Goal: Task Accomplishment & Management: Complete application form

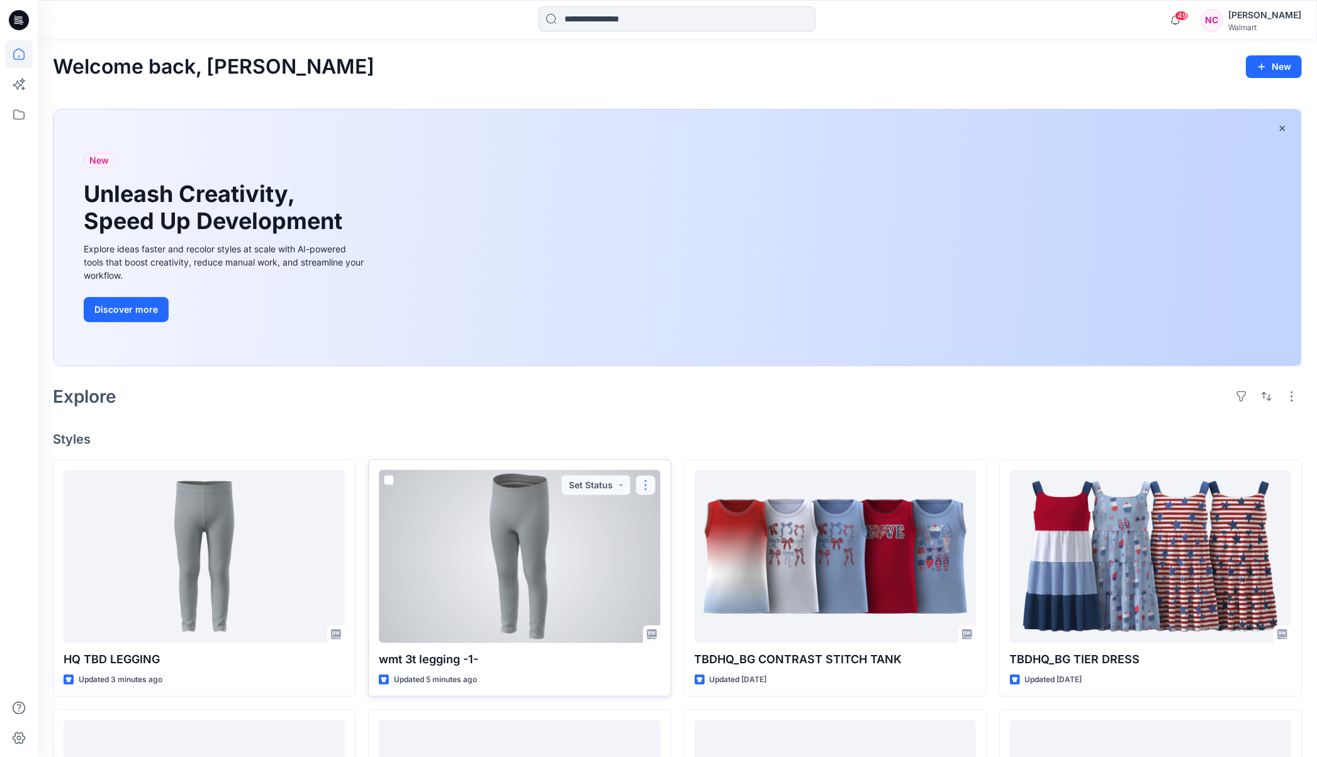
click at [647, 476] on button "button" at bounding box center [646, 485] width 20 height 20
click at [668, 513] on p "Edit" at bounding box center [669, 513] width 16 height 13
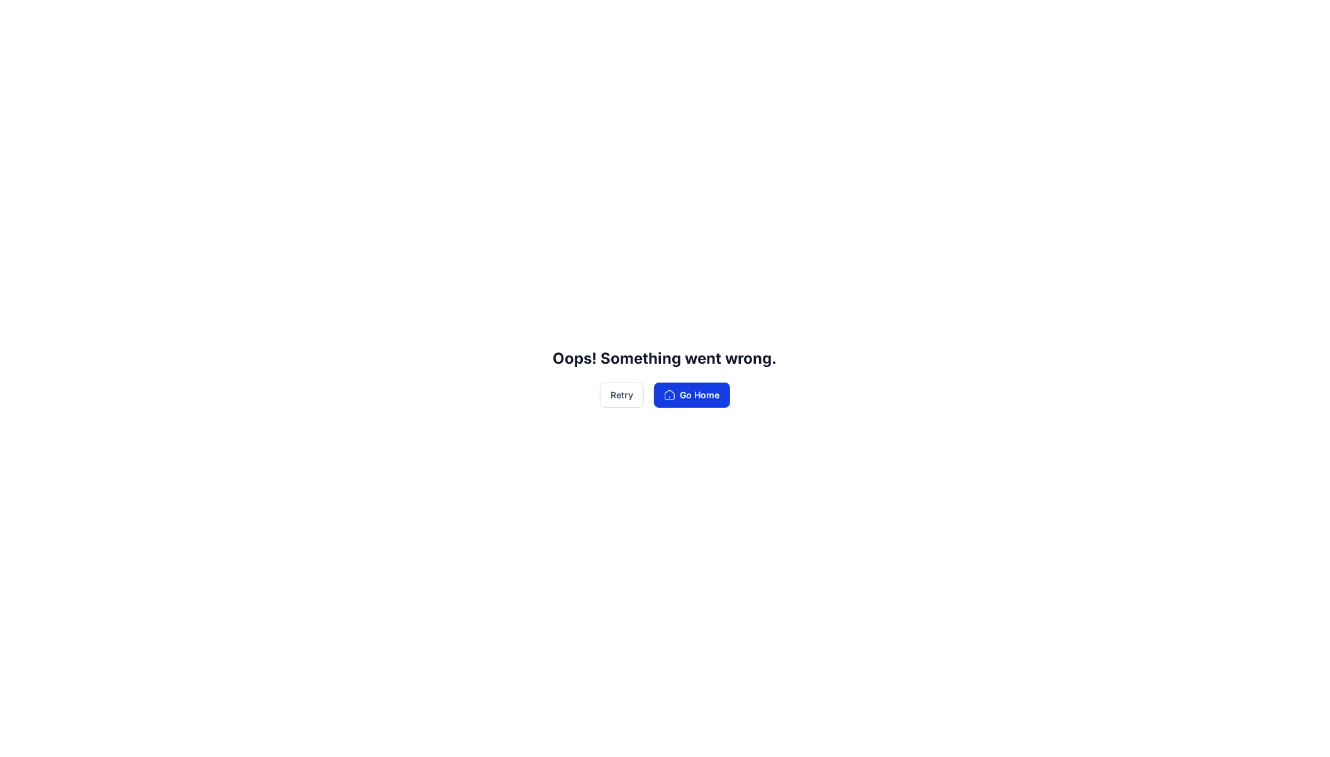
click at [680, 400] on button "Go Home" at bounding box center [692, 395] width 76 height 25
click at [719, 386] on button "Go Home" at bounding box center [692, 395] width 76 height 25
click at [624, 399] on button "Retry" at bounding box center [622, 395] width 44 height 25
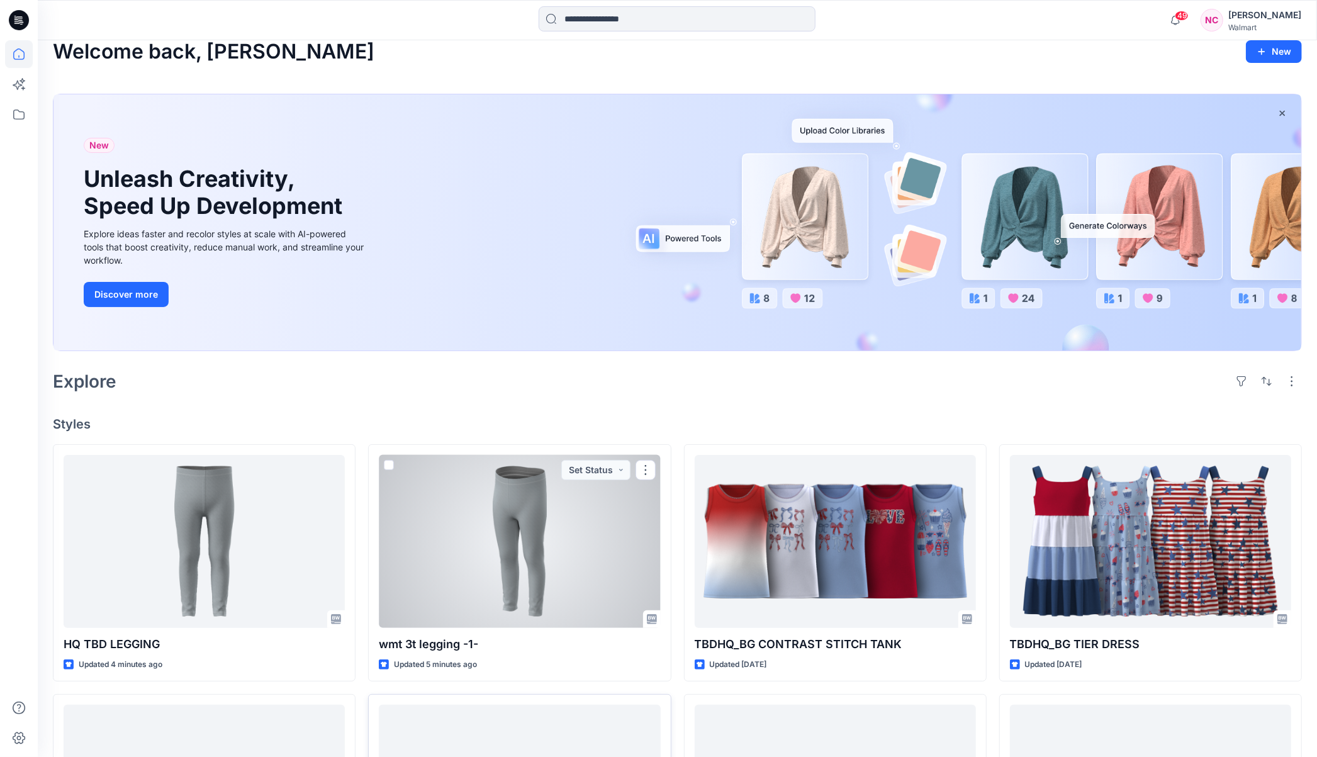
scroll to position [150, 0]
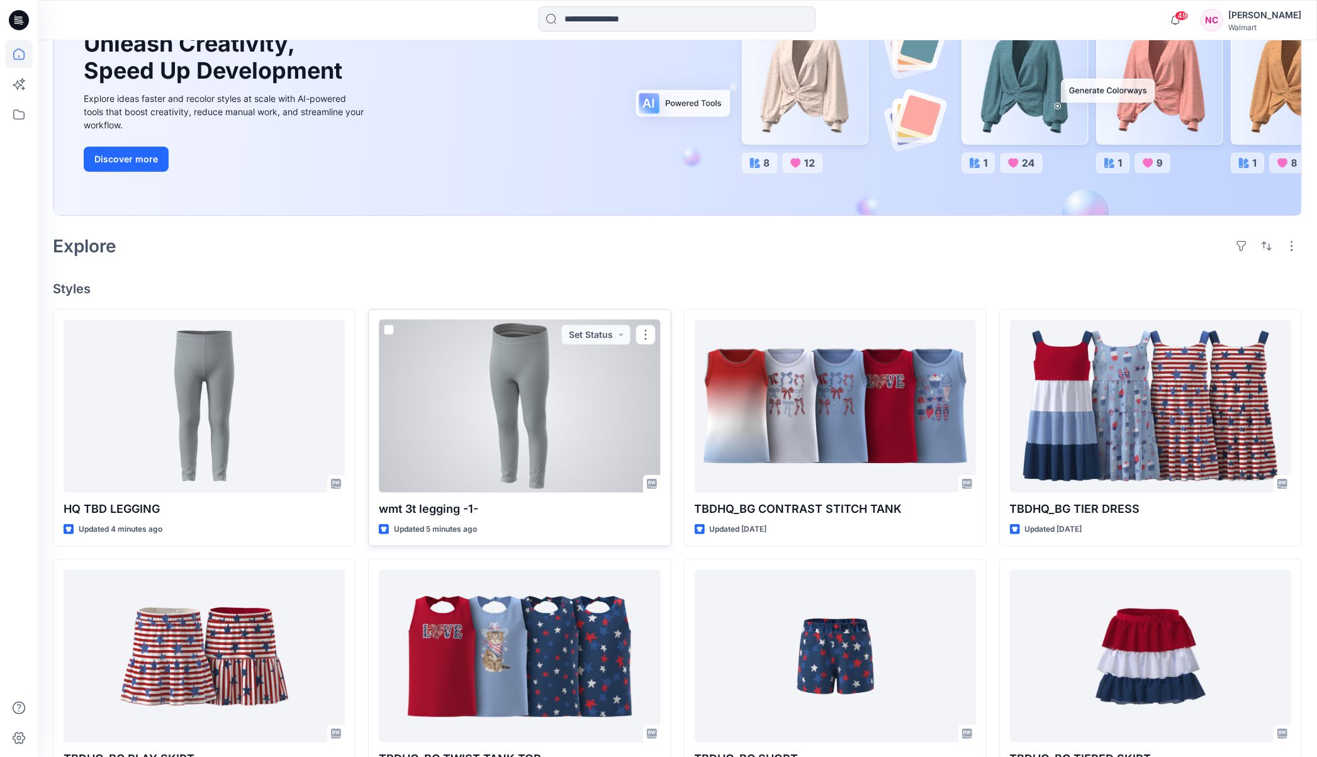
click at [521, 441] on div at bounding box center [519, 406] width 281 height 173
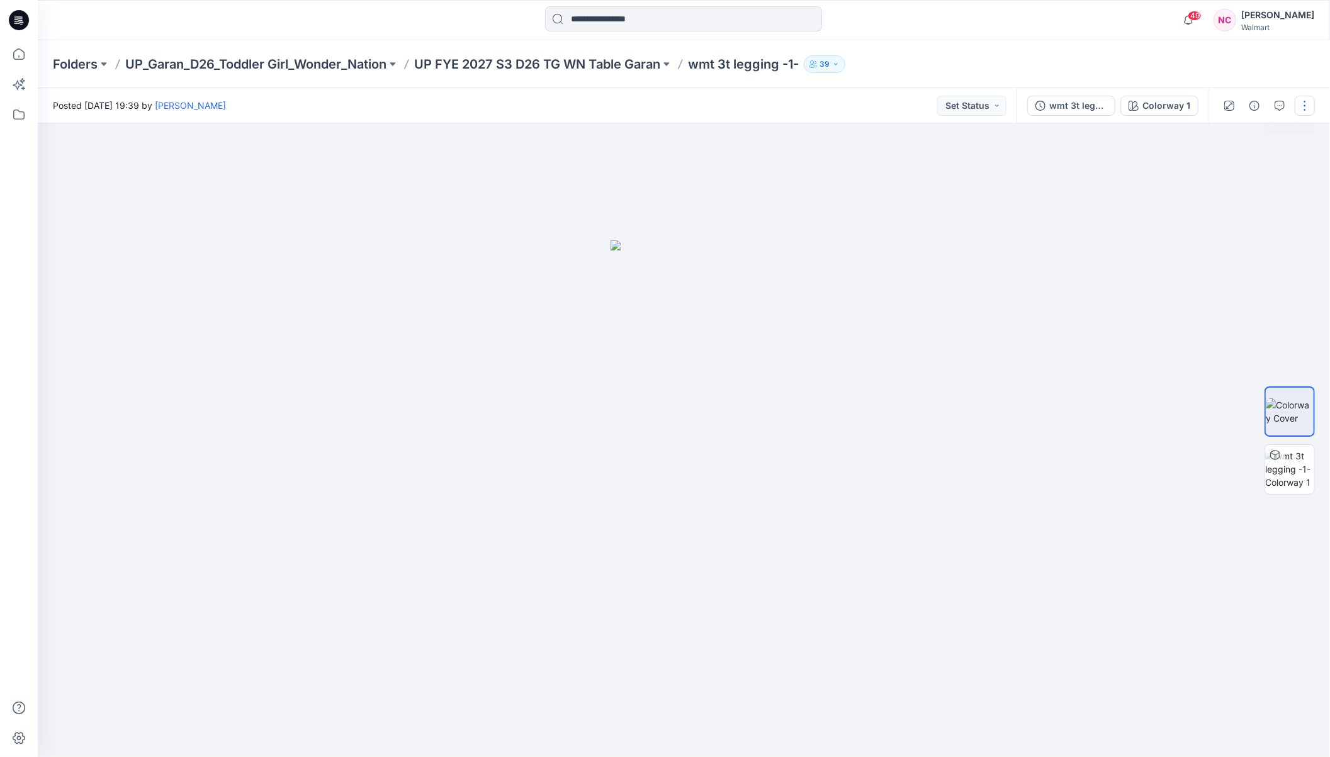
click at [1305, 107] on button "button" at bounding box center [1305, 106] width 20 height 20
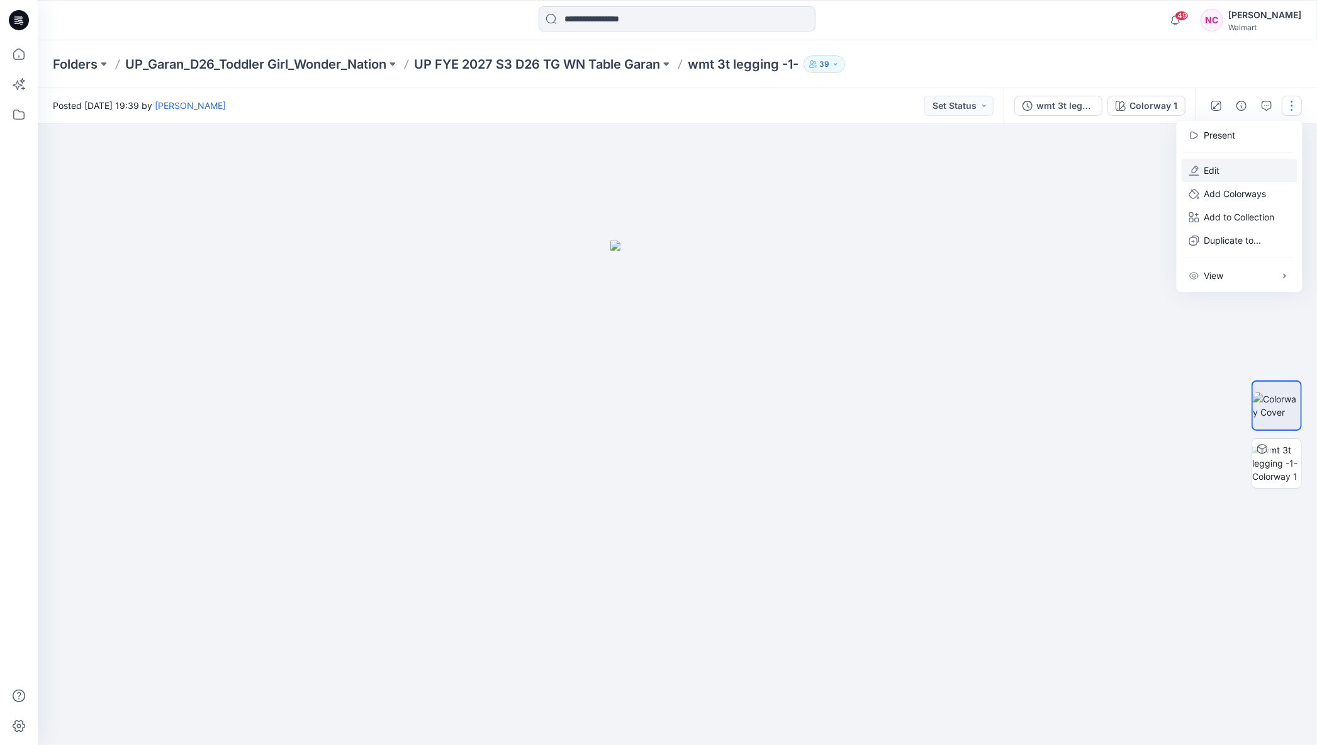
click at [1241, 171] on button "Edit" at bounding box center [1240, 170] width 116 height 23
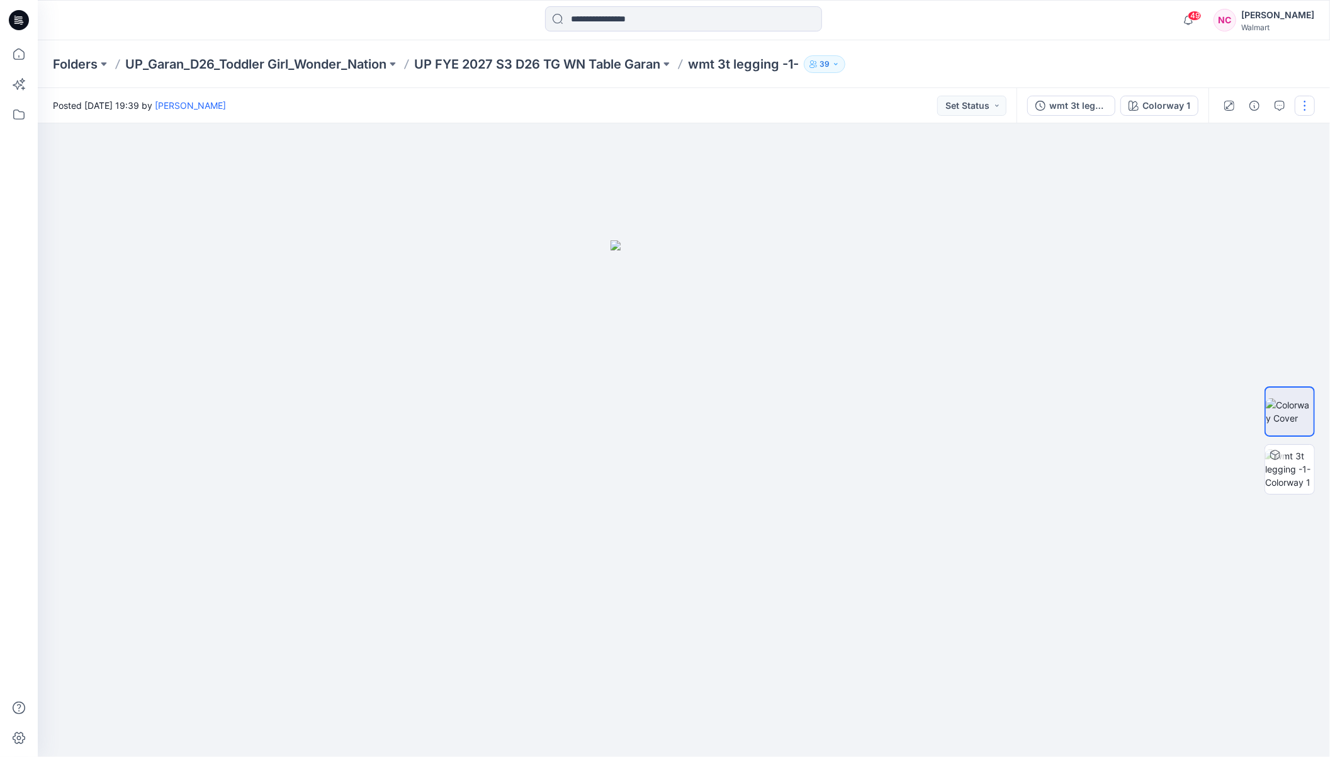
click at [1299, 111] on button "button" at bounding box center [1305, 106] width 20 height 20
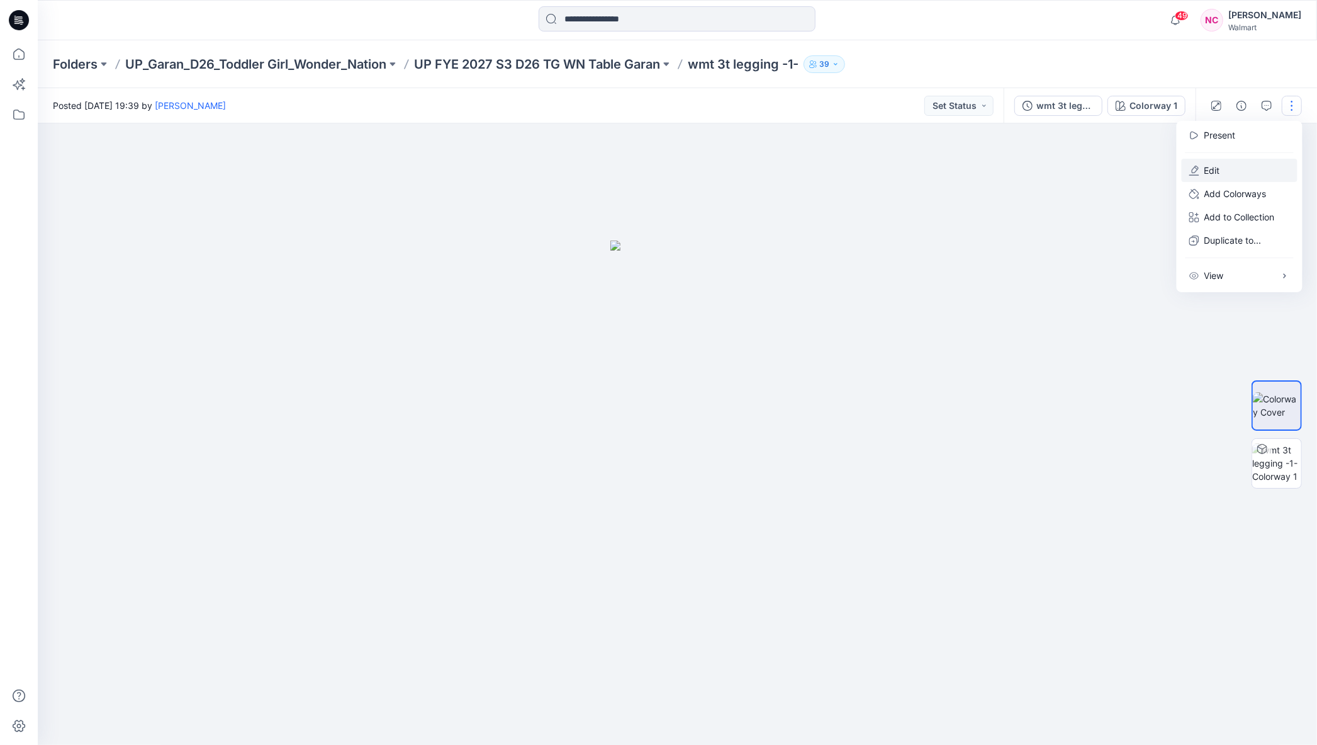
click at [1209, 168] on p "Edit" at bounding box center [1213, 170] width 16 height 13
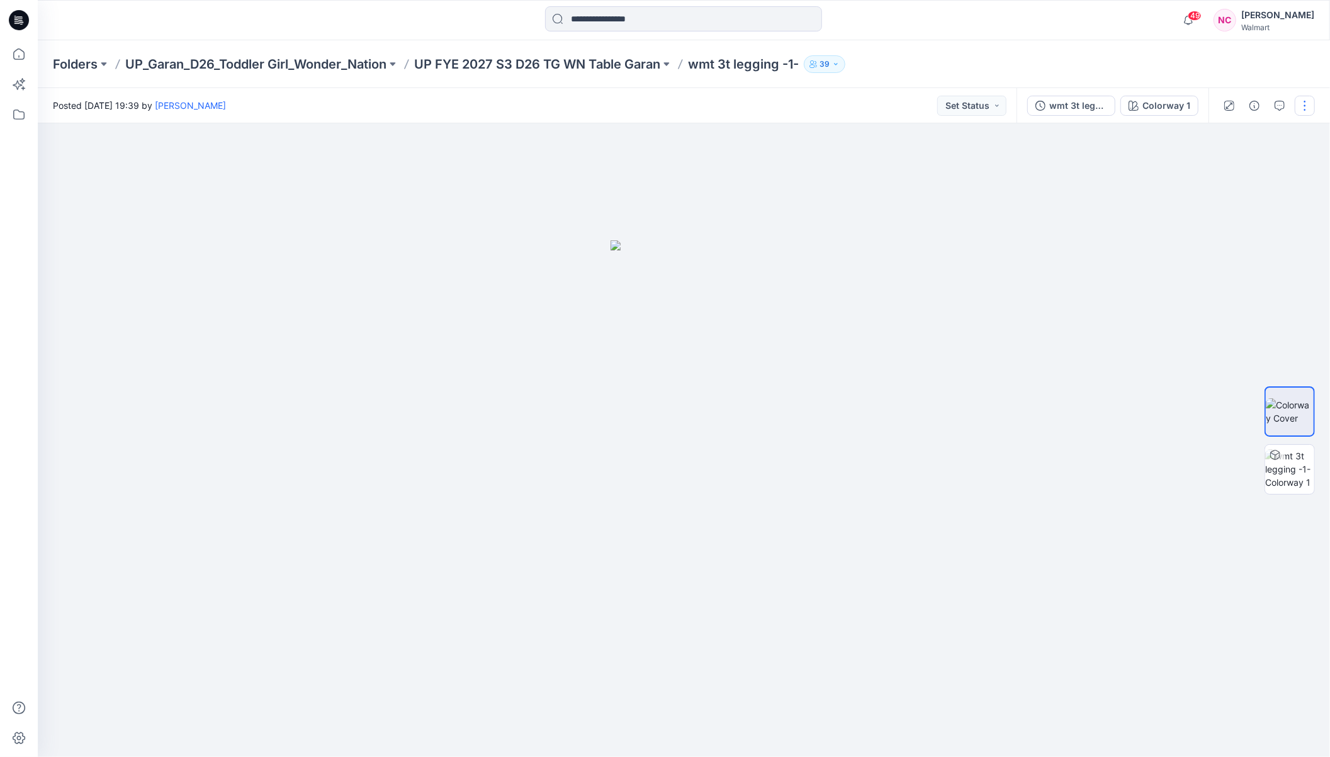
click at [1308, 111] on button "button" at bounding box center [1305, 106] width 20 height 20
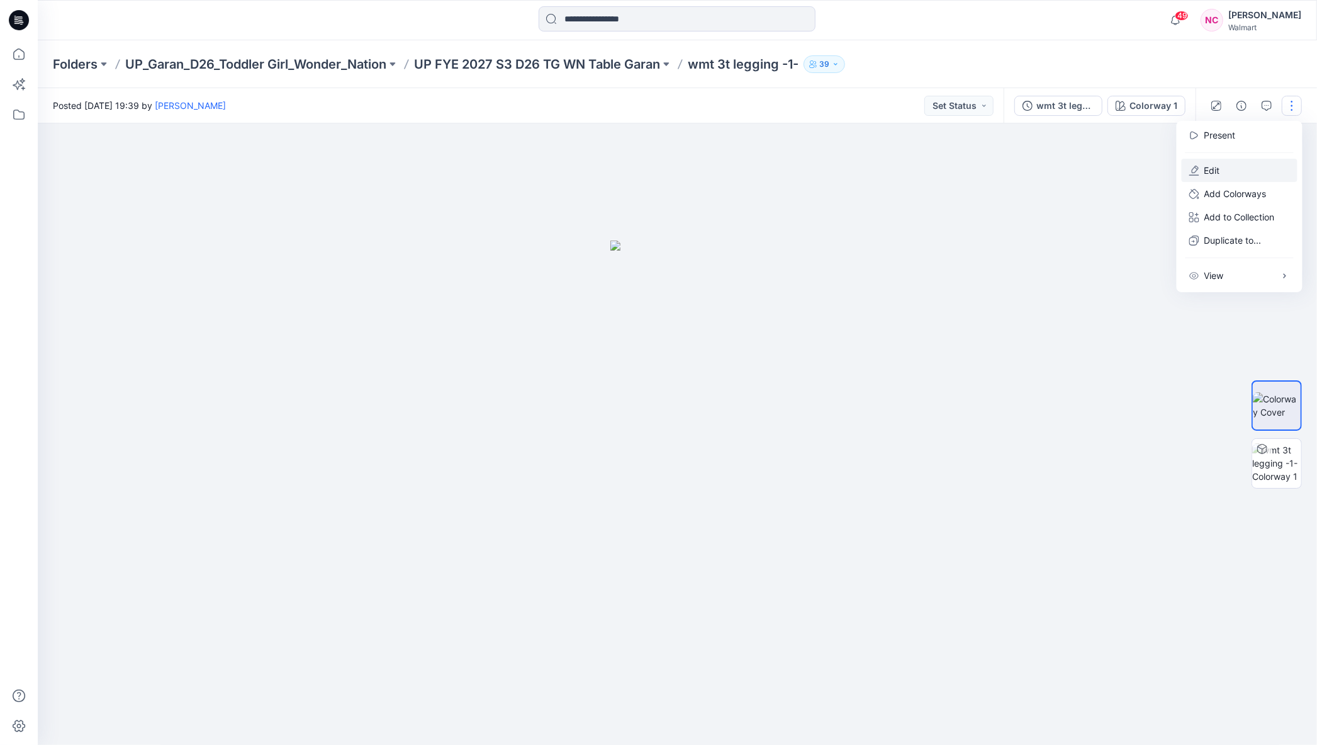
click at [1213, 174] on p "Edit" at bounding box center [1213, 170] width 16 height 13
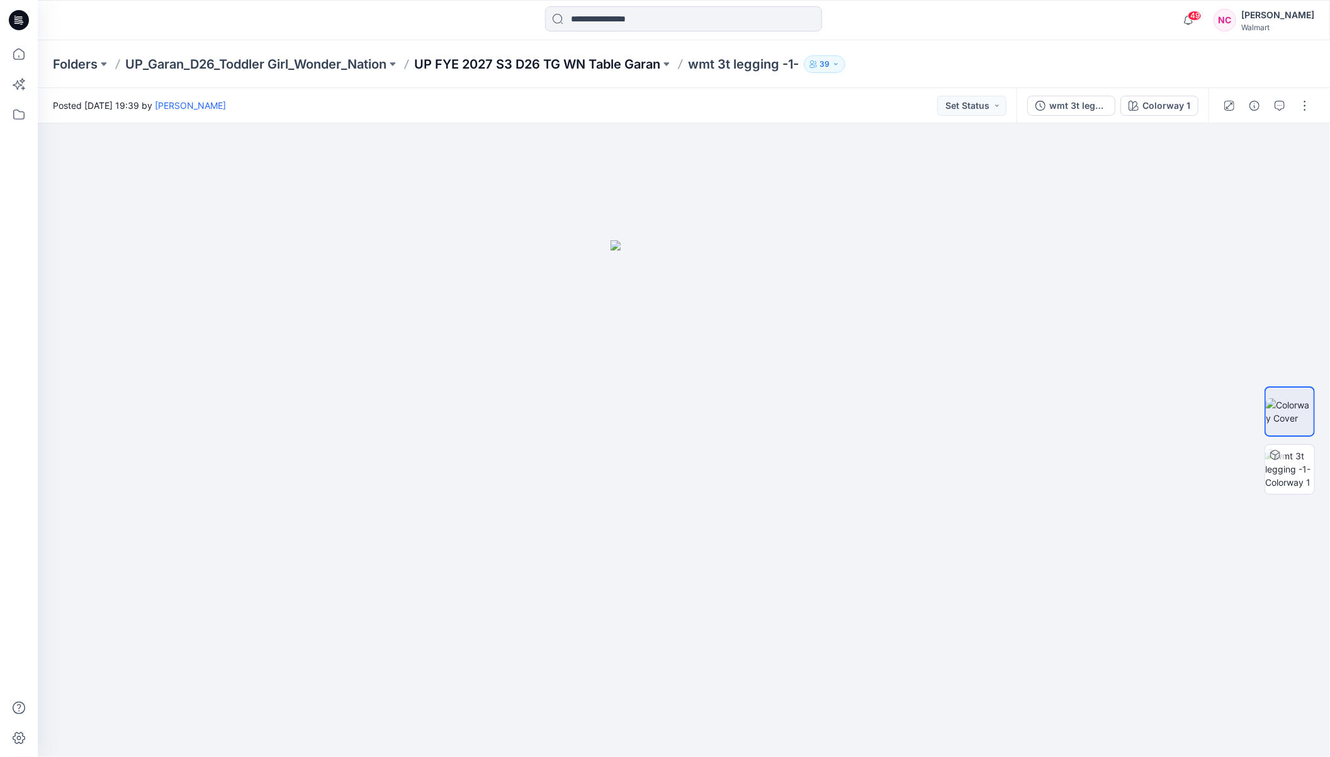
click at [596, 62] on p "UP FYE 2027 S3 D26 TG WN Table Garan" at bounding box center [537, 64] width 246 height 18
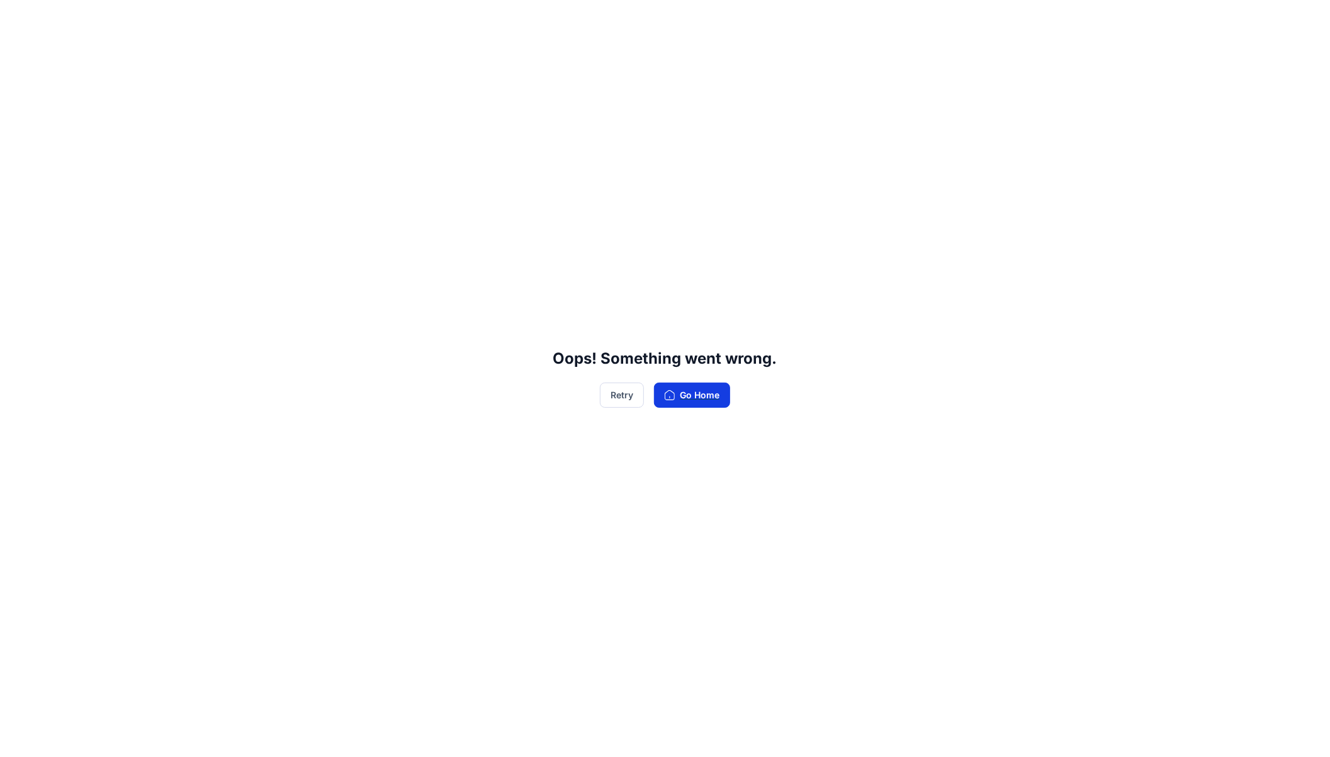
click at [691, 398] on button "Go Home" at bounding box center [692, 395] width 76 height 25
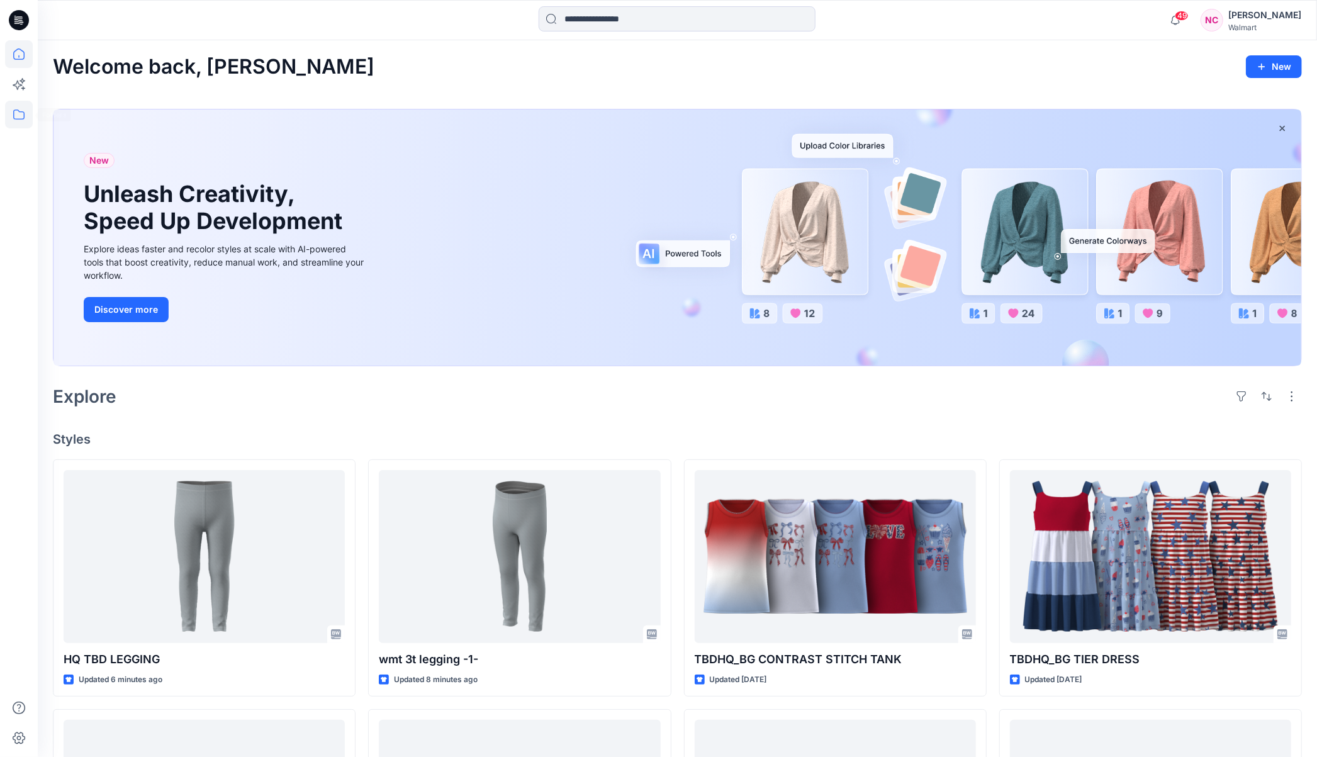
click at [15, 114] on icon at bounding box center [19, 115] width 28 height 28
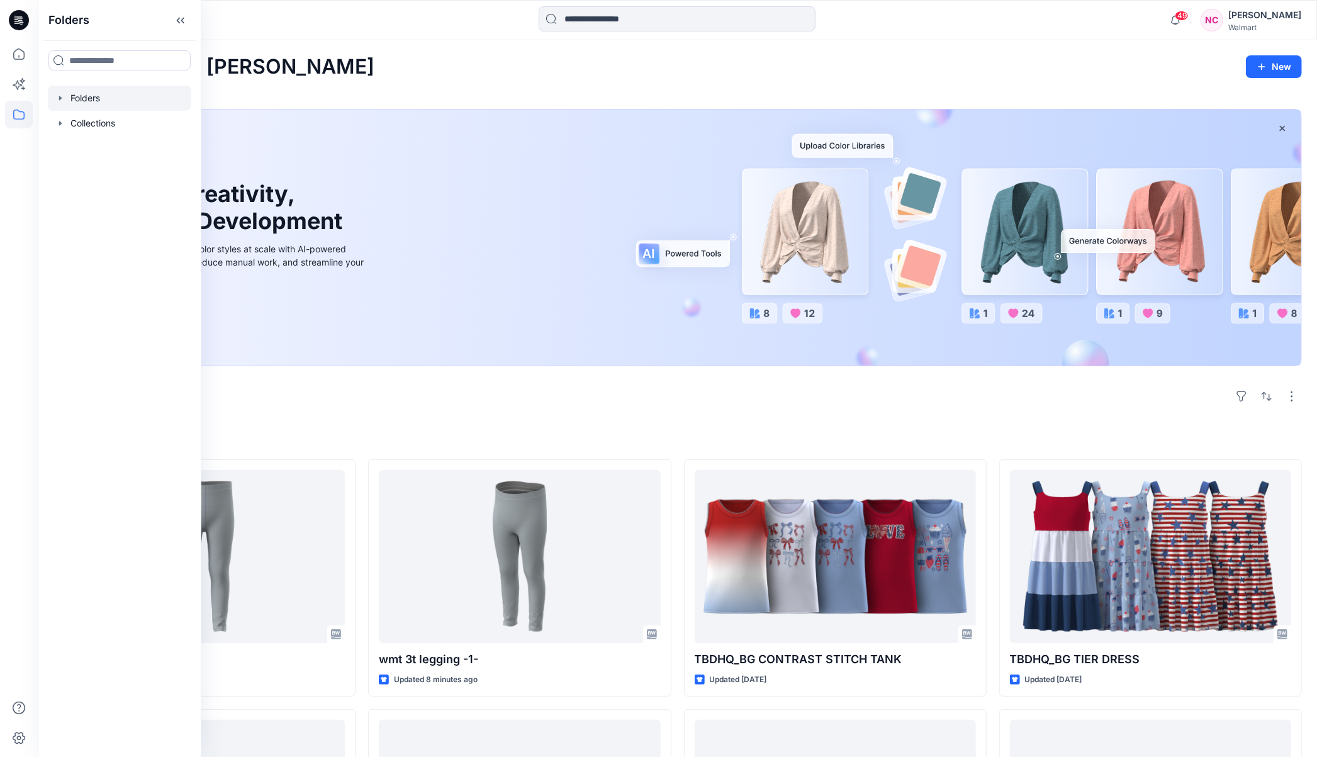
click at [98, 100] on div at bounding box center [119, 98] width 143 height 25
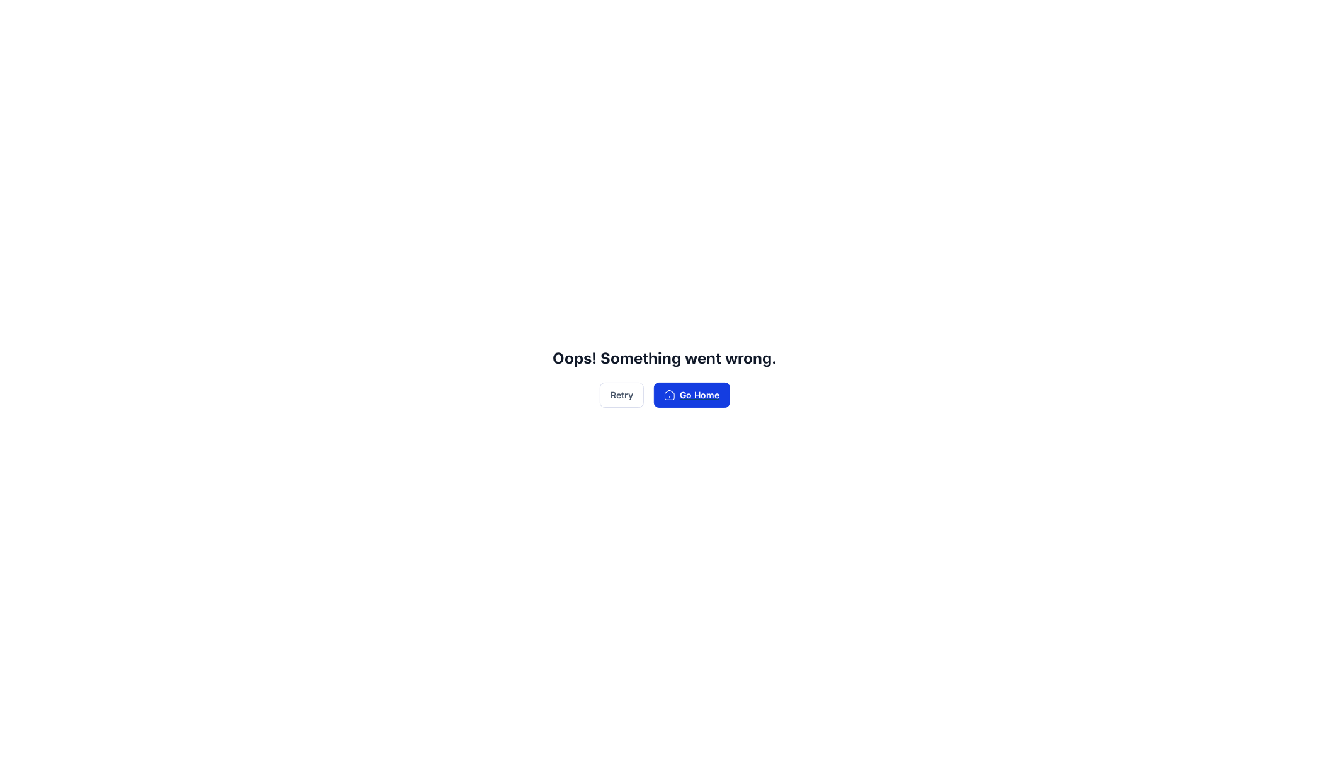
click at [710, 404] on button "Go Home" at bounding box center [692, 395] width 76 height 25
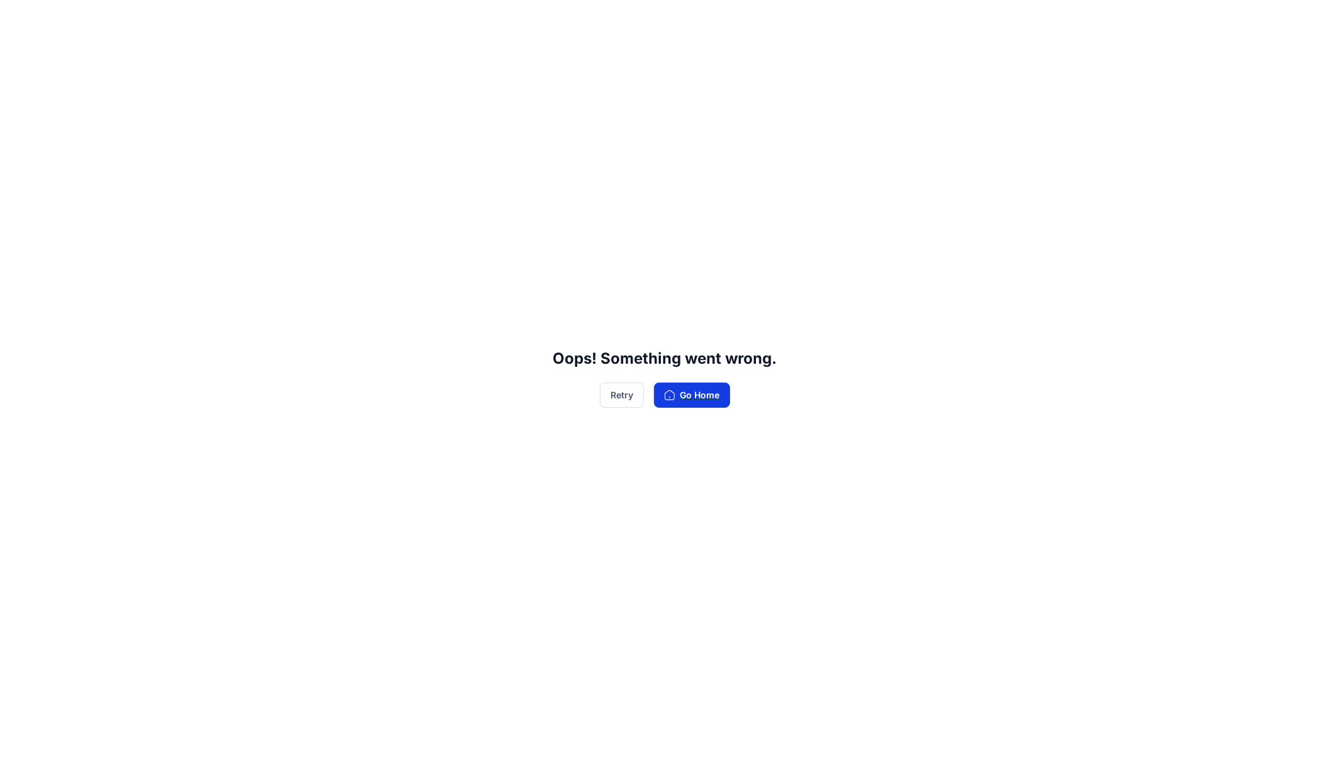
click at [710, 404] on button "Go Home" at bounding box center [692, 395] width 76 height 25
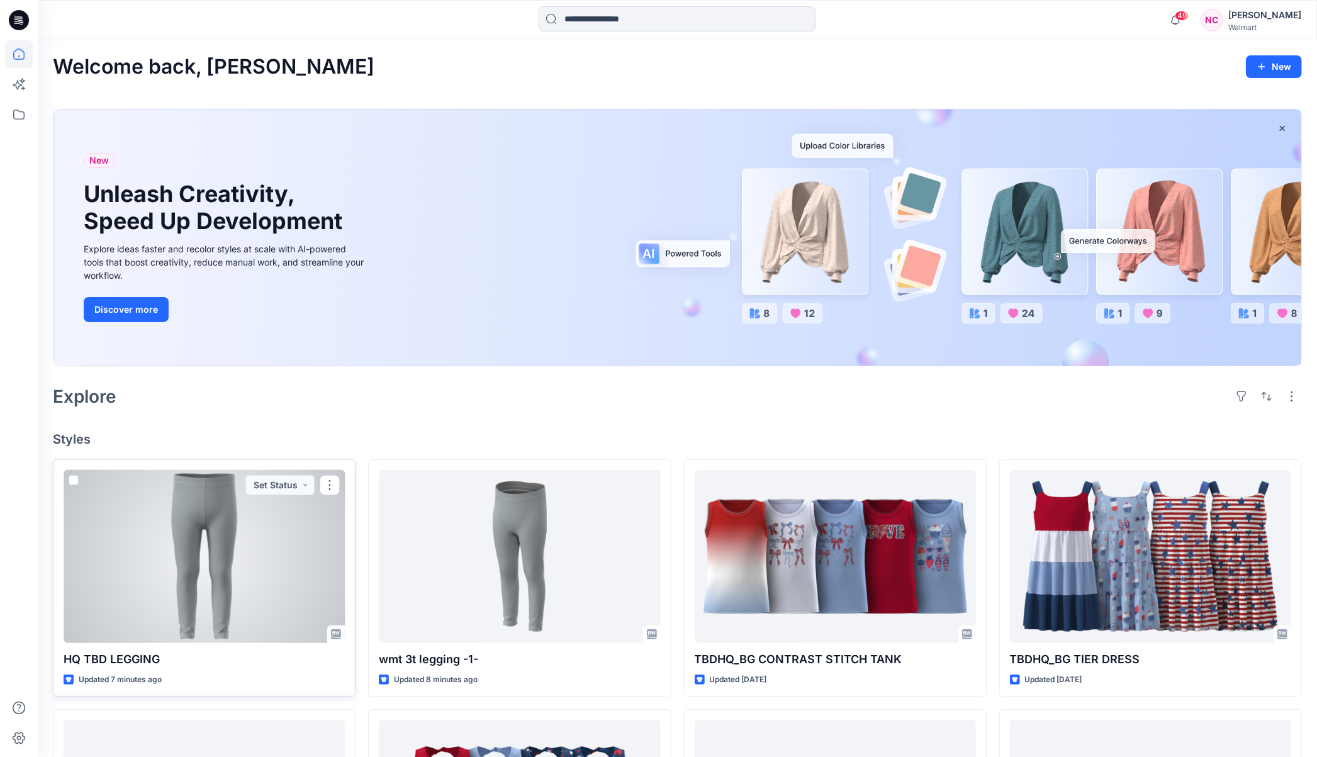
click at [220, 569] on div at bounding box center [204, 556] width 281 height 173
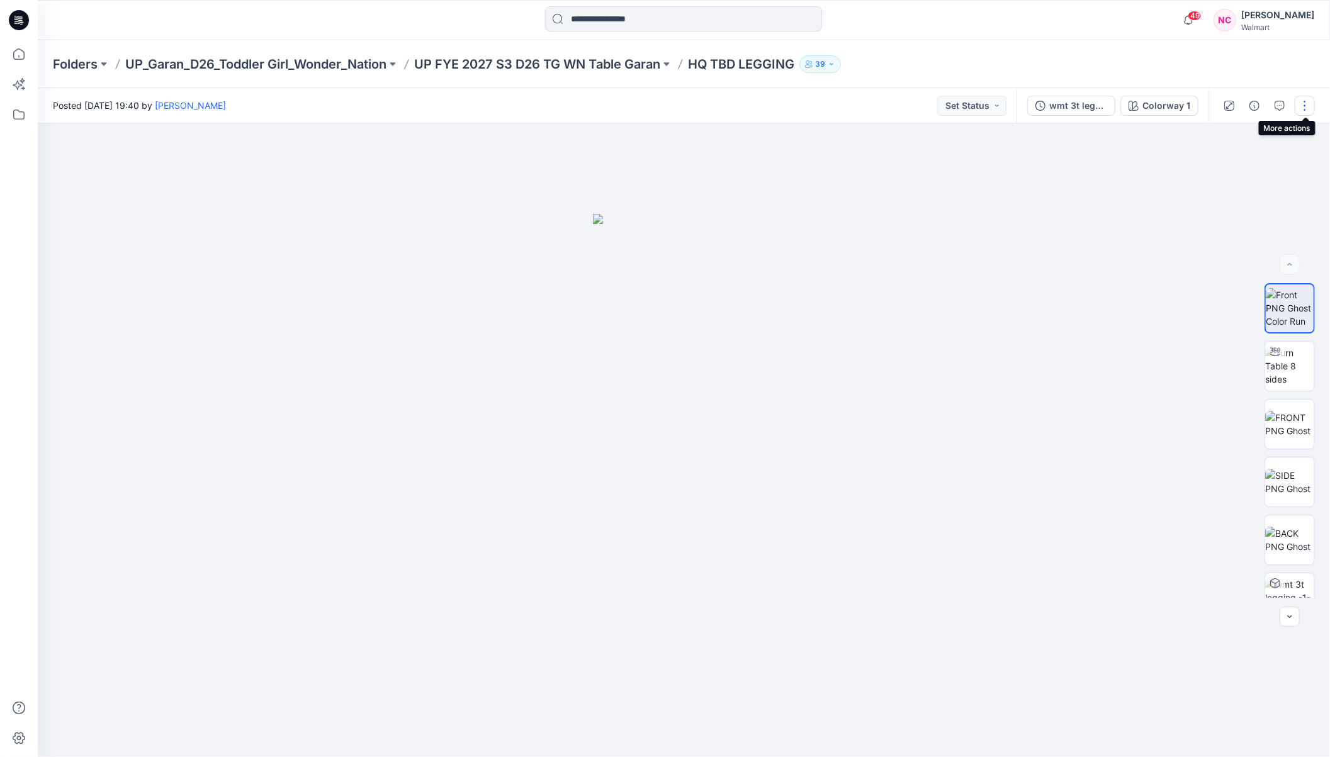
click at [1300, 107] on button "button" at bounding box center [1305, 106] width 20 height 20
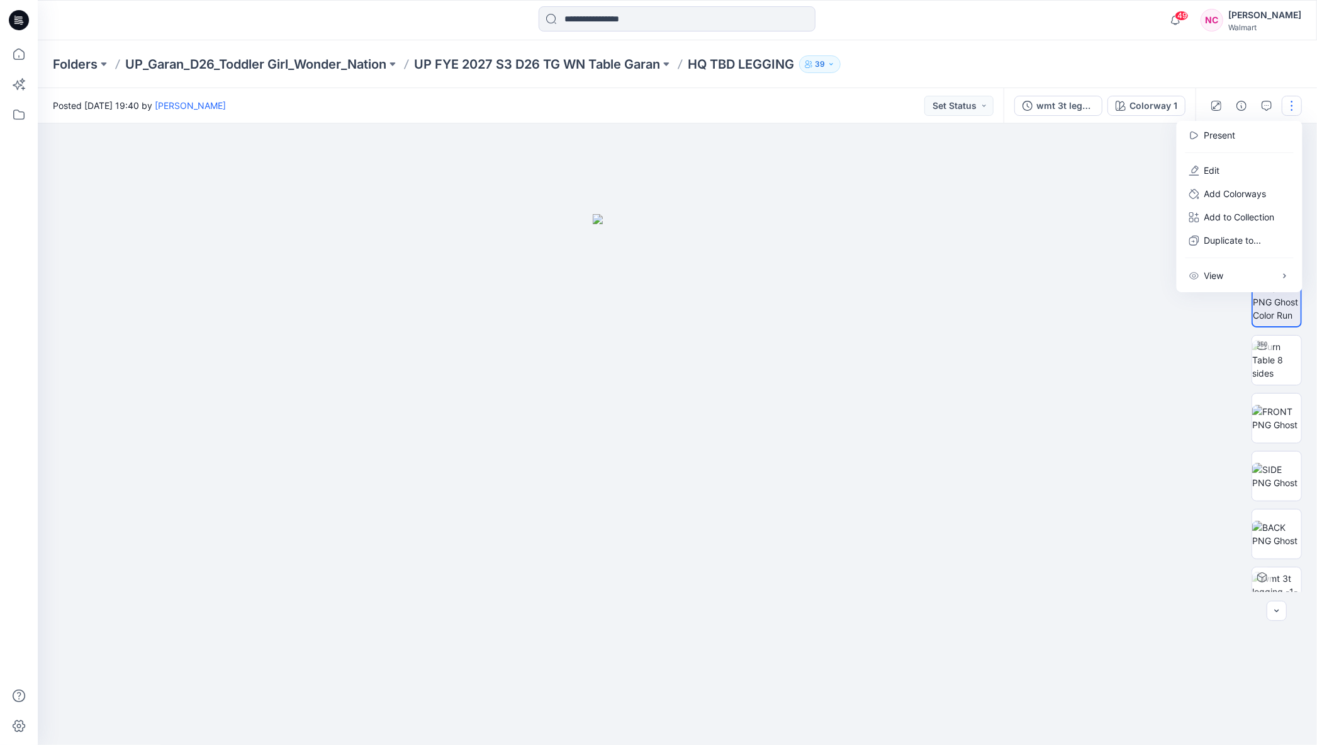
click at [1222, 158] on div at bounding box center [1239, 153] width 121 height 12
click at [1214, 167] on p "Edit" at bounding box center [1213, 170] width 16 height 13
click at [702, 724] on div at bounding box center [684, 440] width 1292 height 634
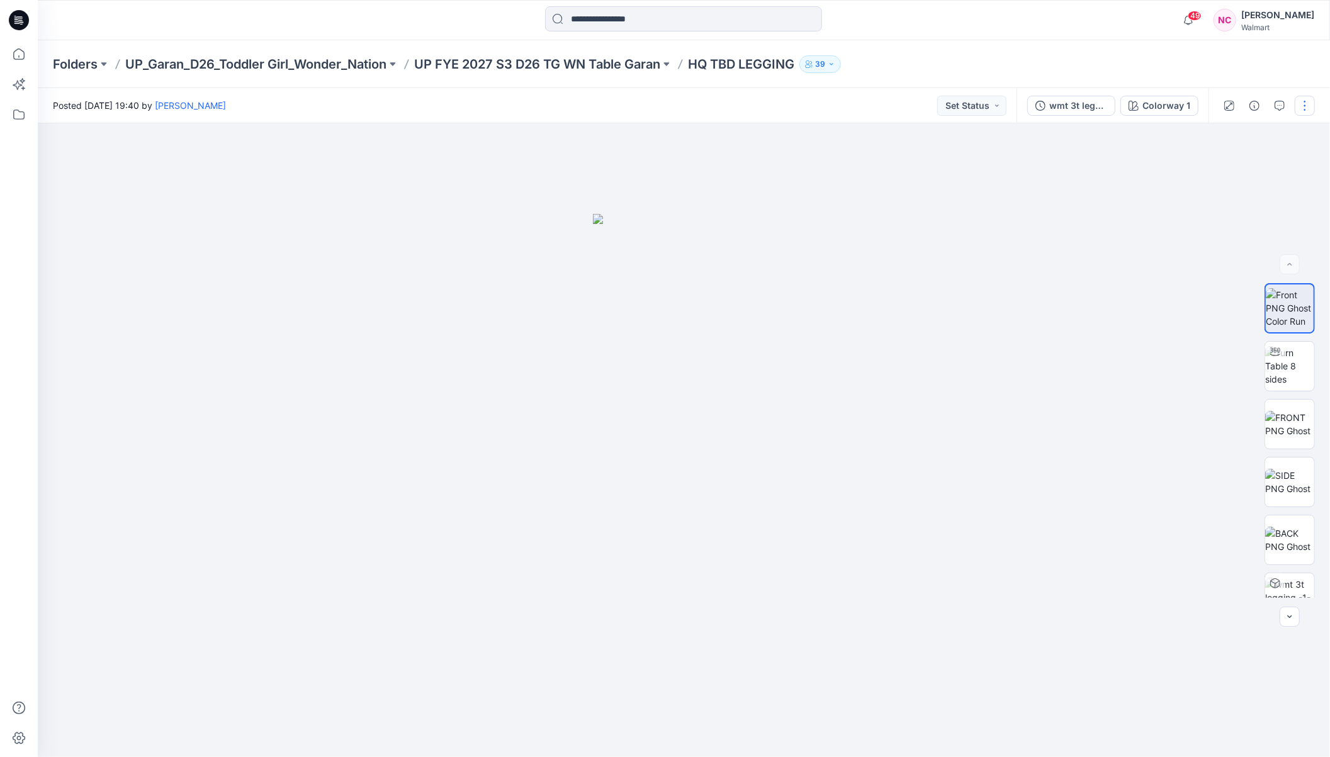
click at [1305, 105] on button "button" at bounding box center [1305, 106] width 20 height 20
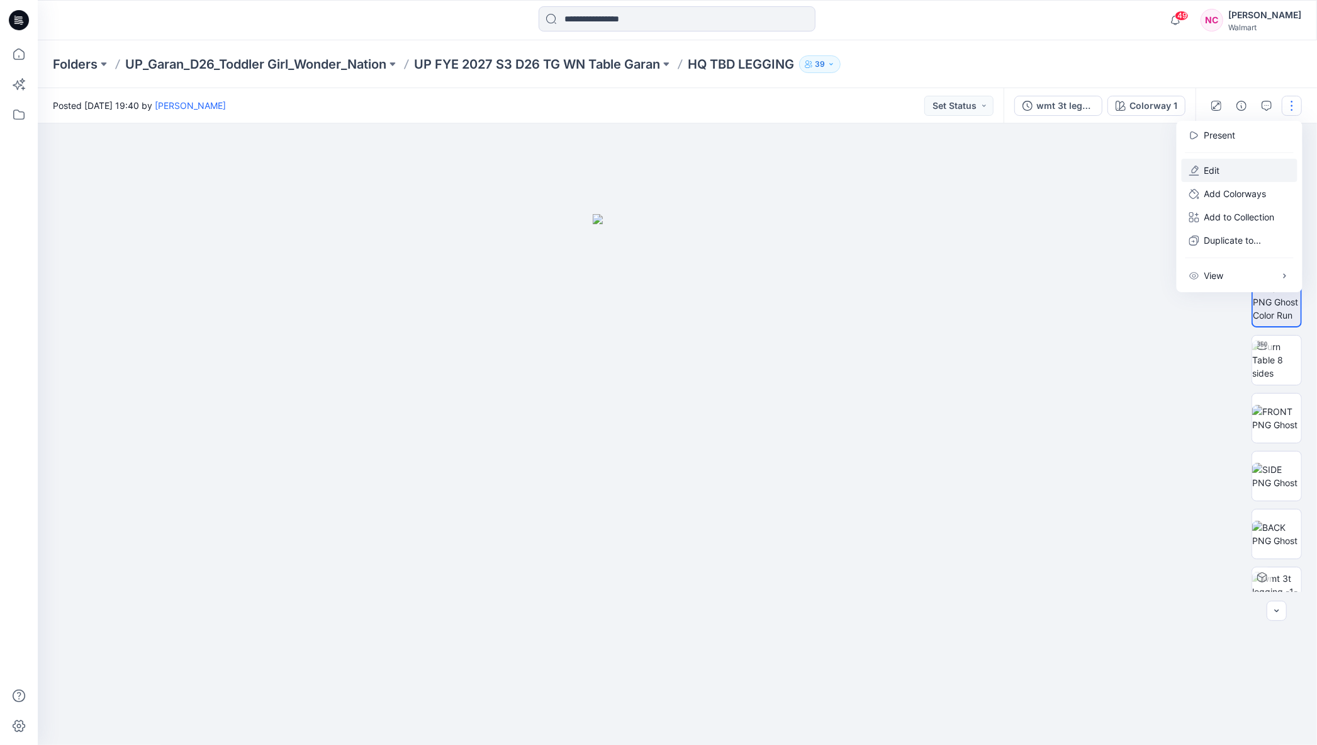
click at [1217, 164] on p "Edit" at bounding box center [1213, 170] width 16 height 13
click at [1213, 169] on p "Edit" at bounding box center [1213, 170] width 16 height 13
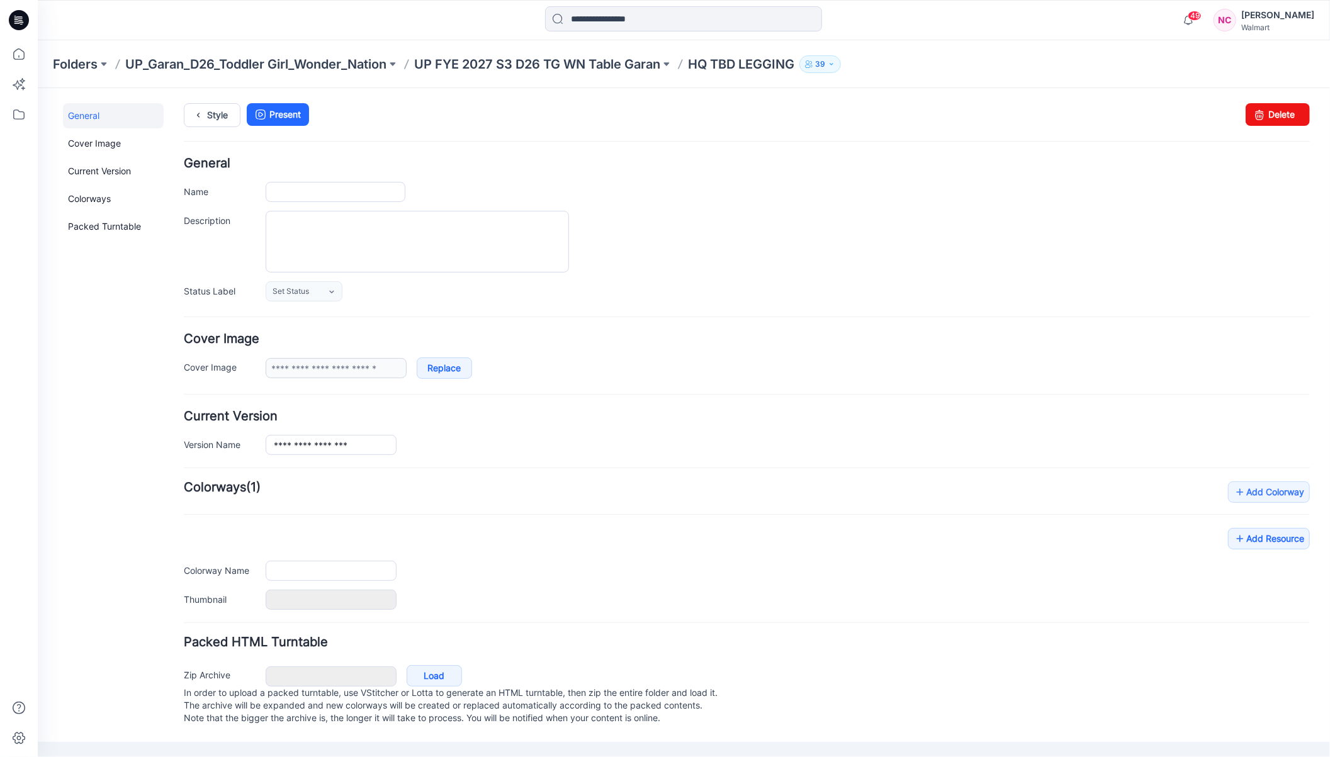
type input "**********"
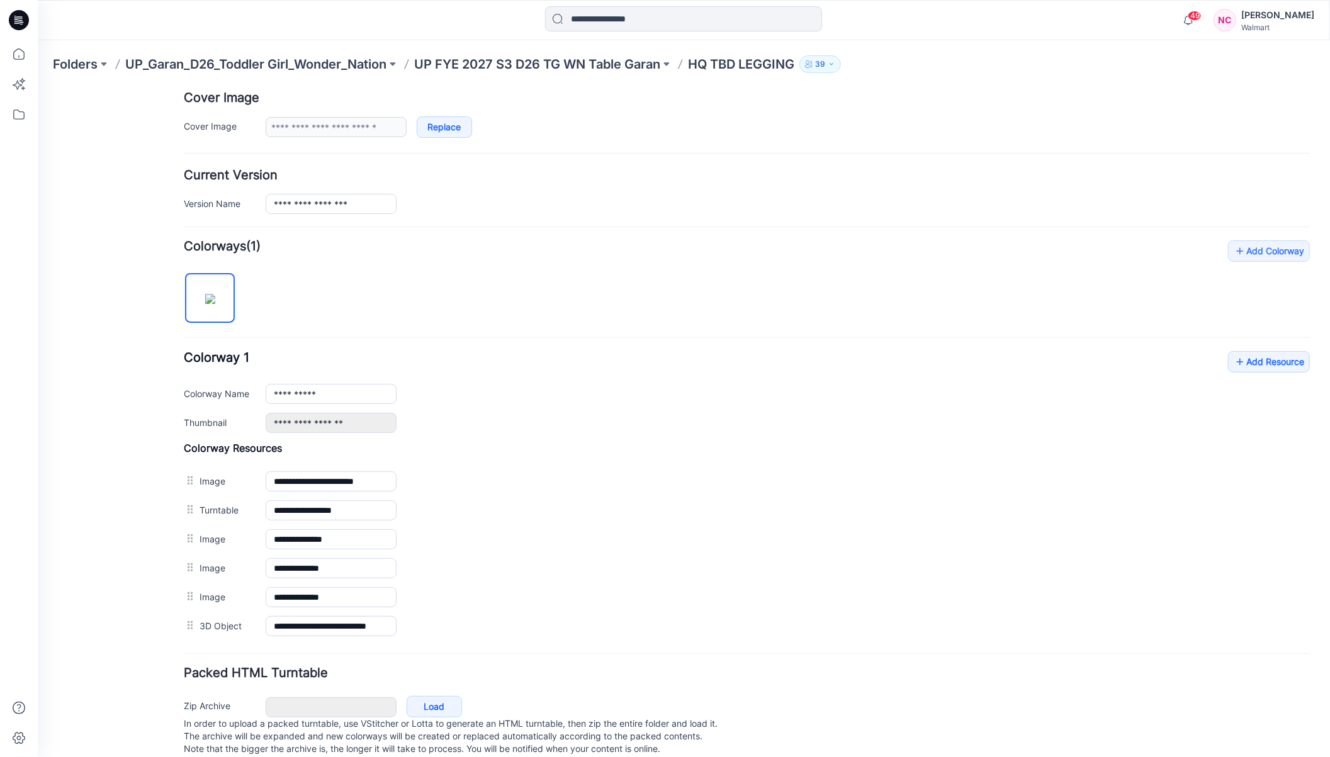
scroll to position [263, 0]
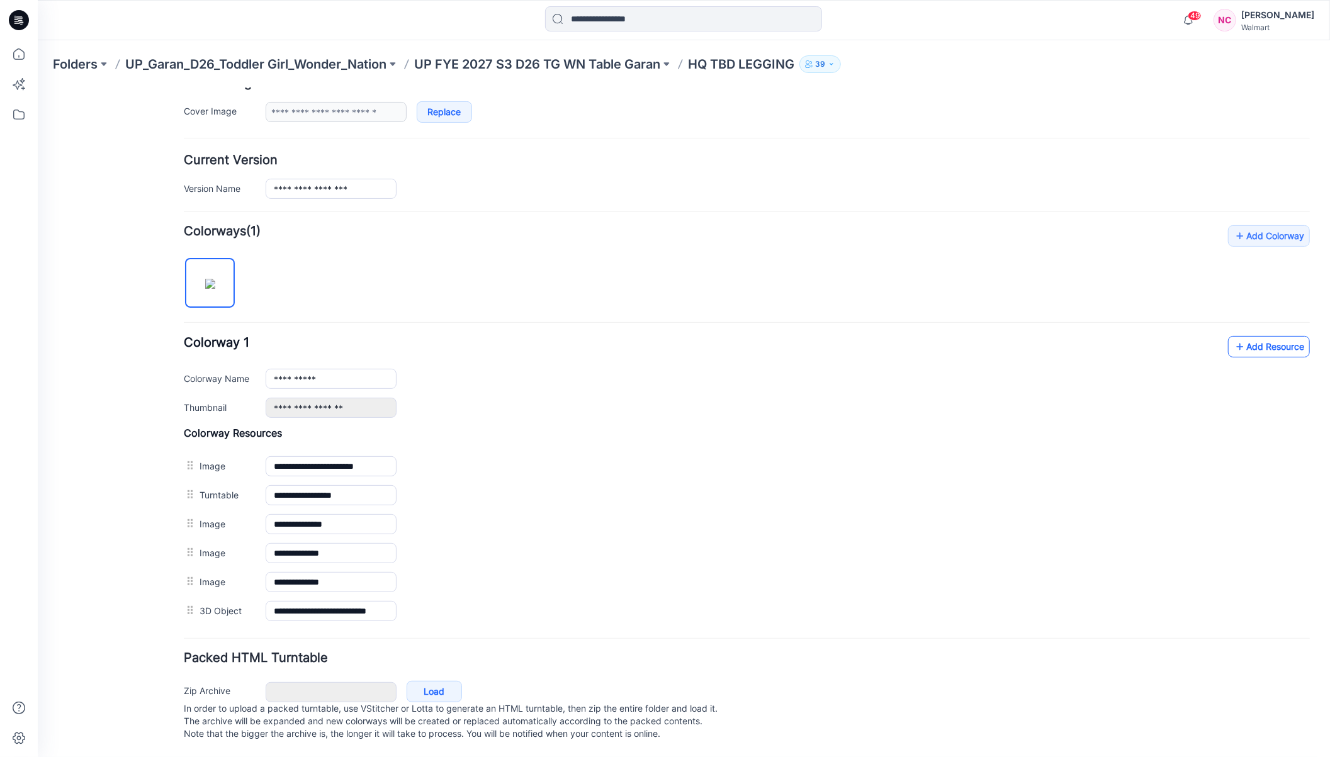
click at [1261, 335] on link "Add Resource" at bounding box center [1268, 345] width 82 height 21
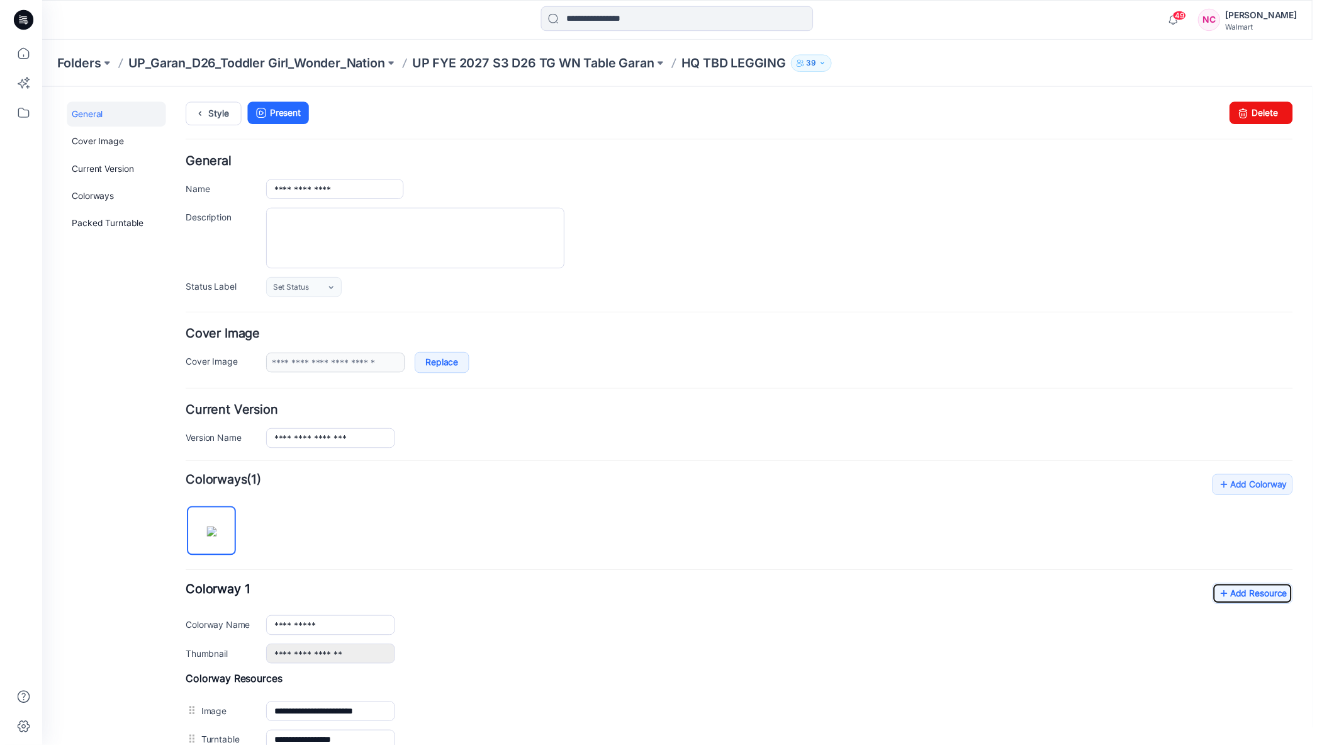
scroll to position [291, 0]
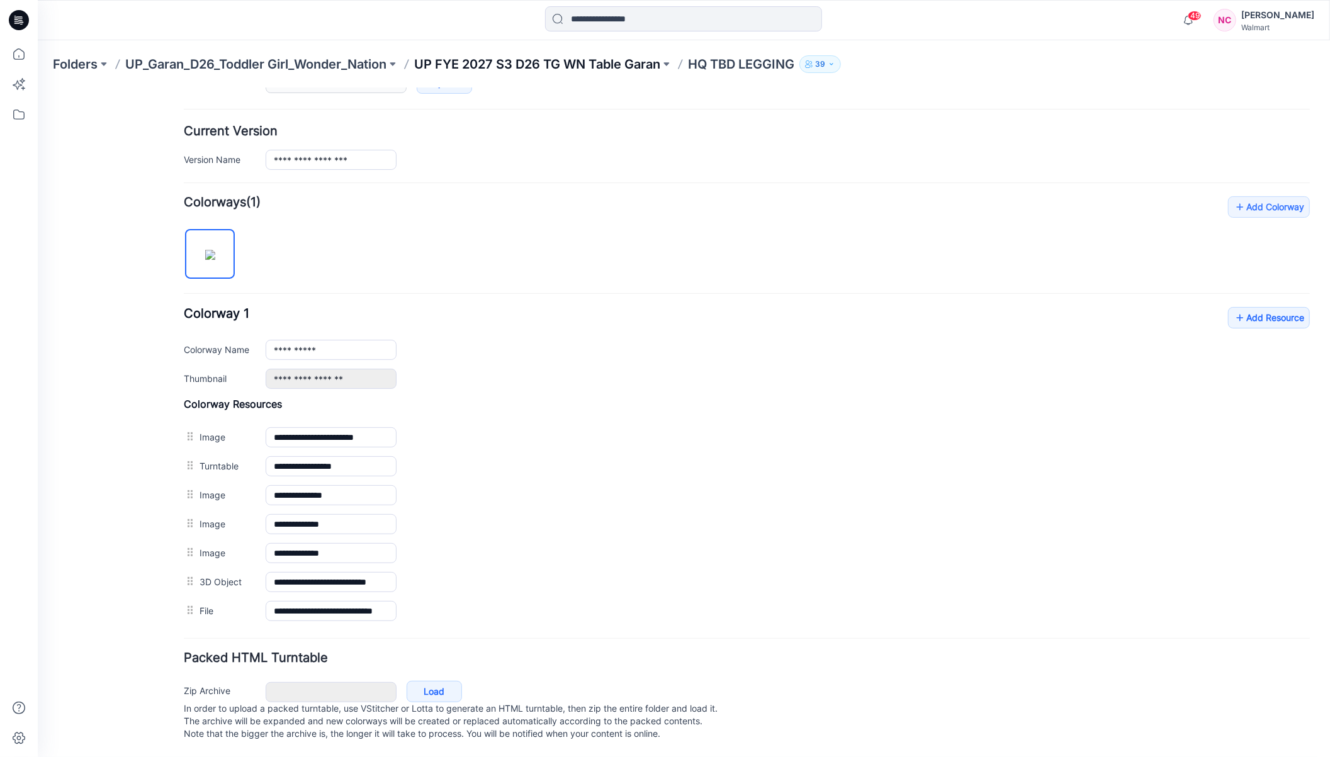
click at [548, 63] on p "UP FYE 2027 S3 D26 TG WN Table Garan" at bounding box center [537, 64] width 246 height 18
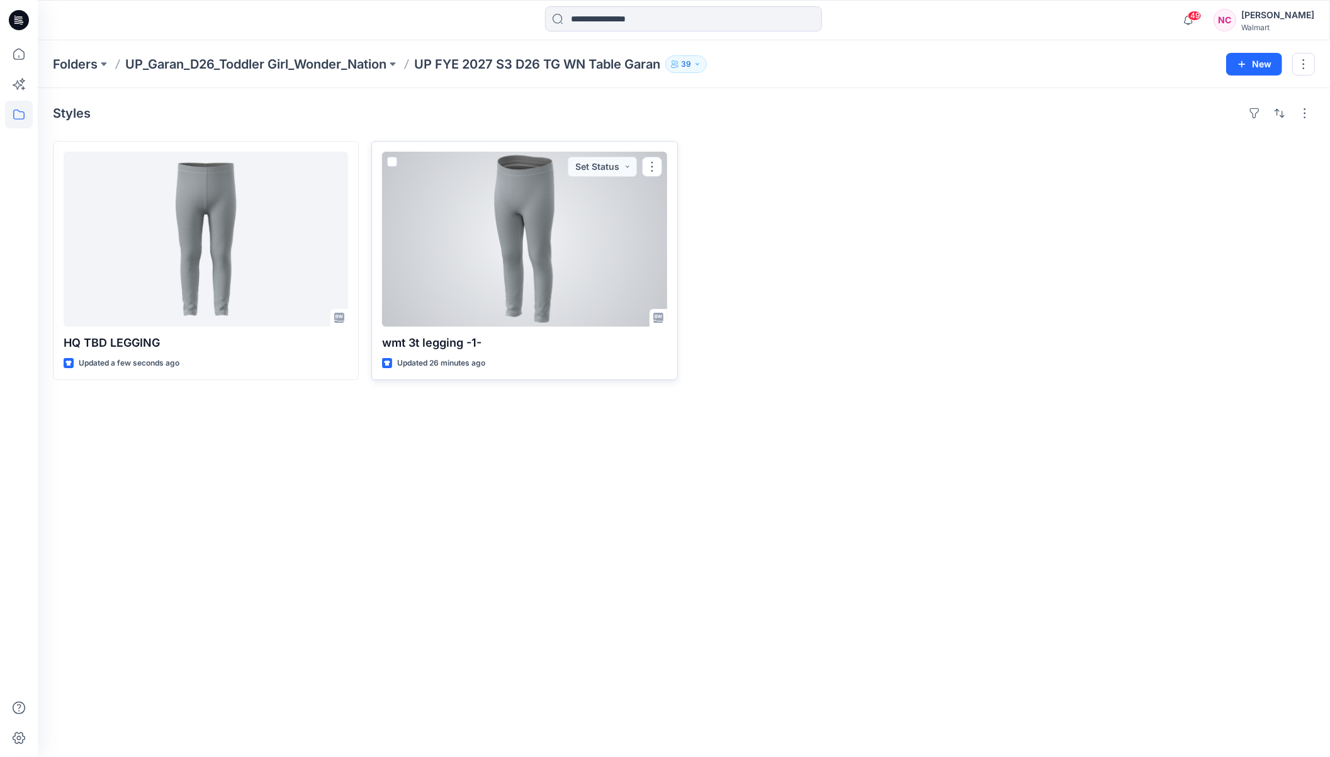
click at [622, 218] on div at bounding box center [524, 239] width 284 height 175
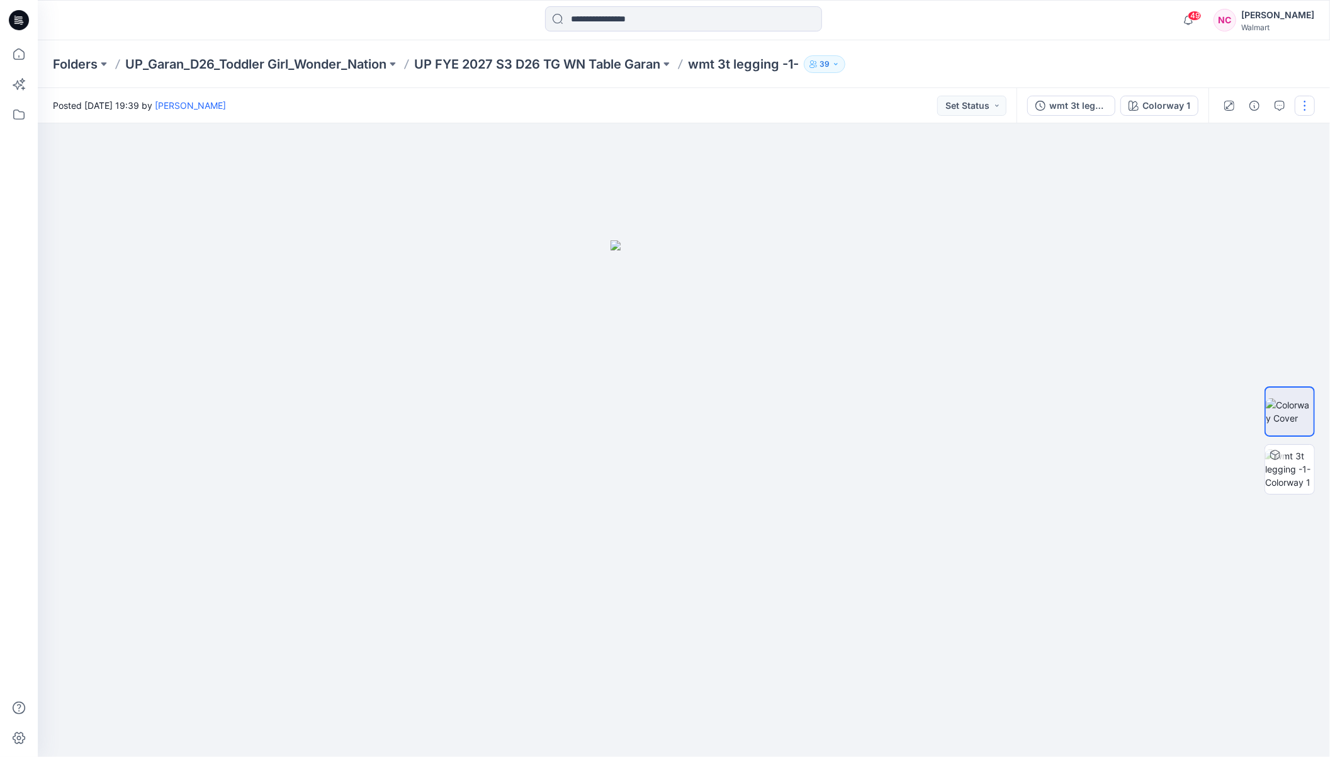
click at [1297, 108] on button "button" at bounding box center [1305, 106] width 20 height 20
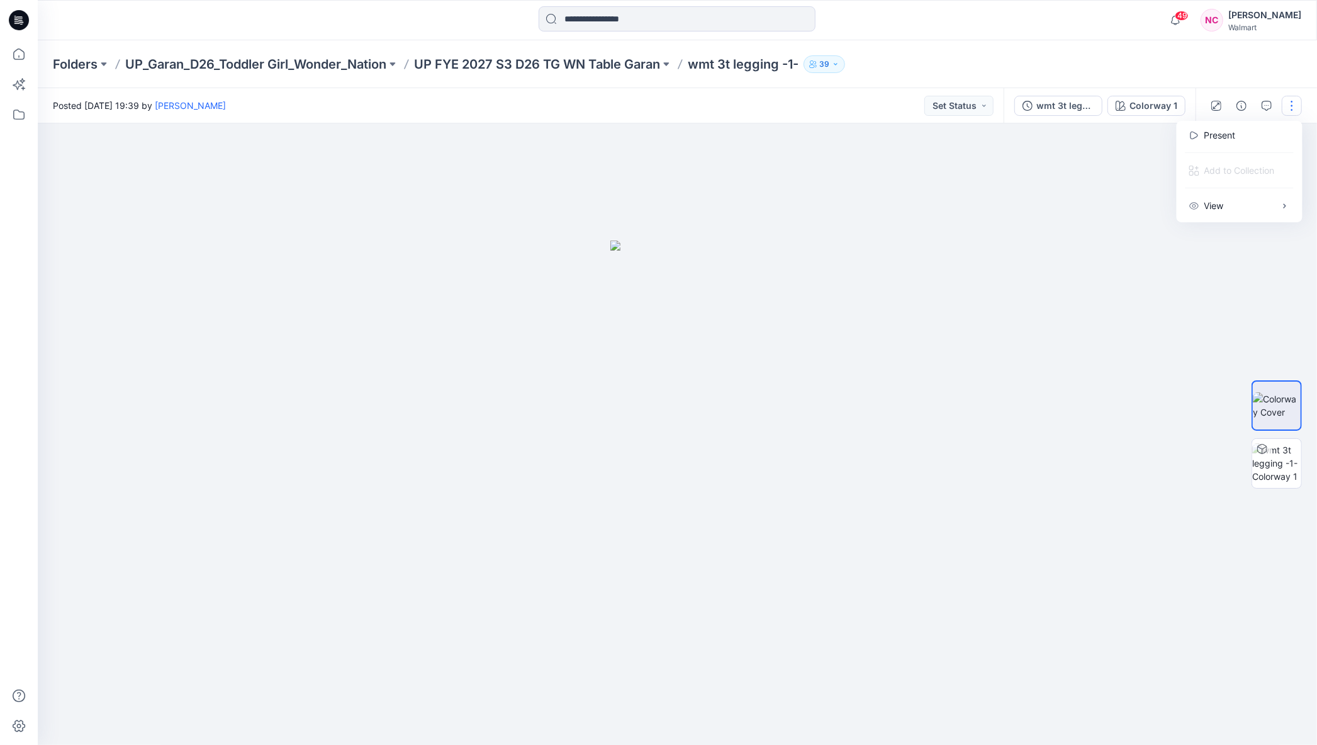
click at [1293, 109] on button "button" at bounding box center [1292, 106] width 20 height 20
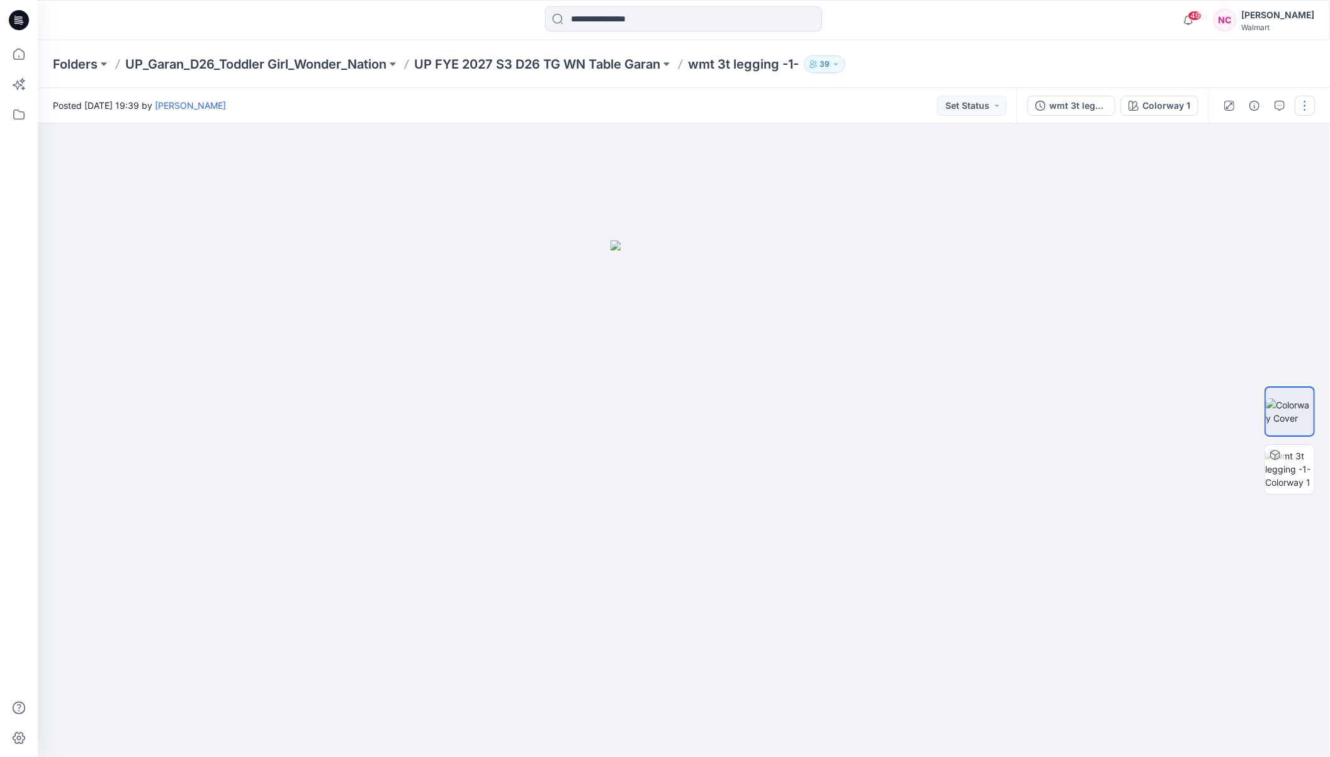
click at [1296, 108] on button "button" at bounding box center [1305, 106] width 20 height 20
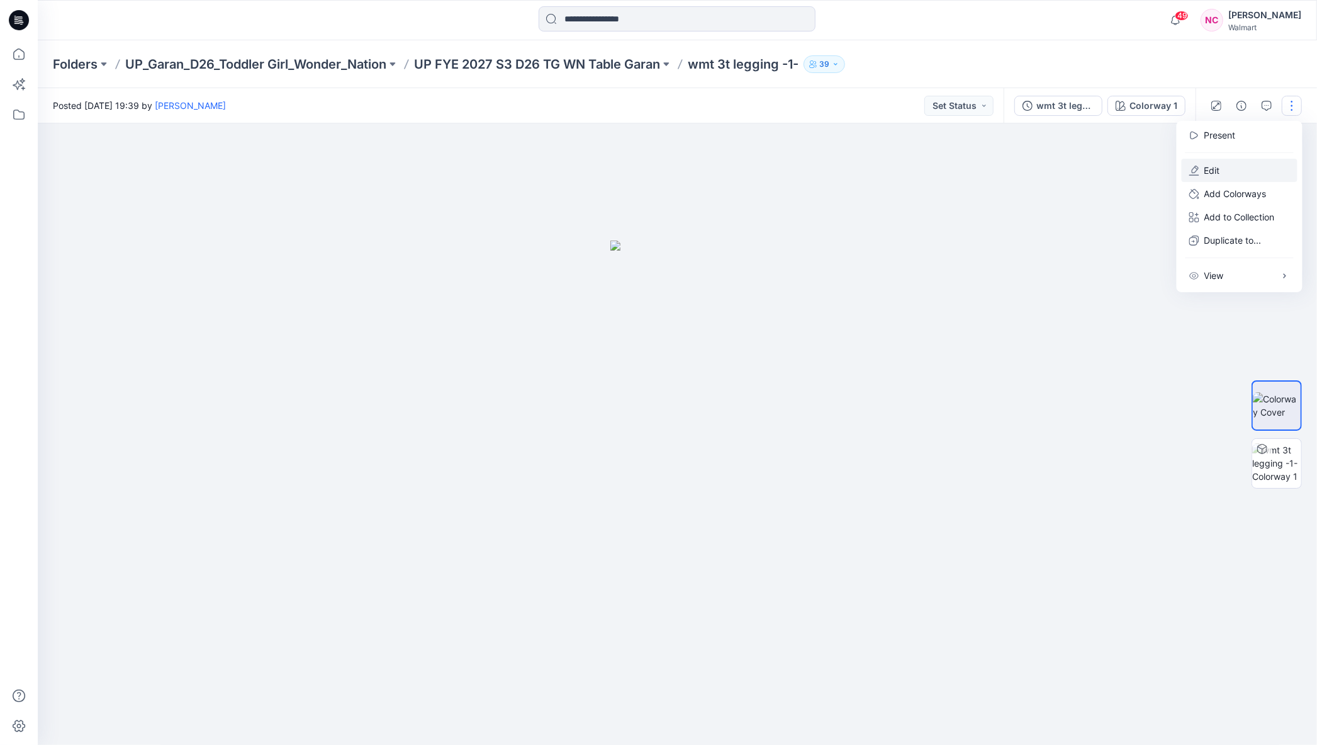
click at [1218, 165] on p "Edit" at bounding box center [1213, 170] width 16 height 13
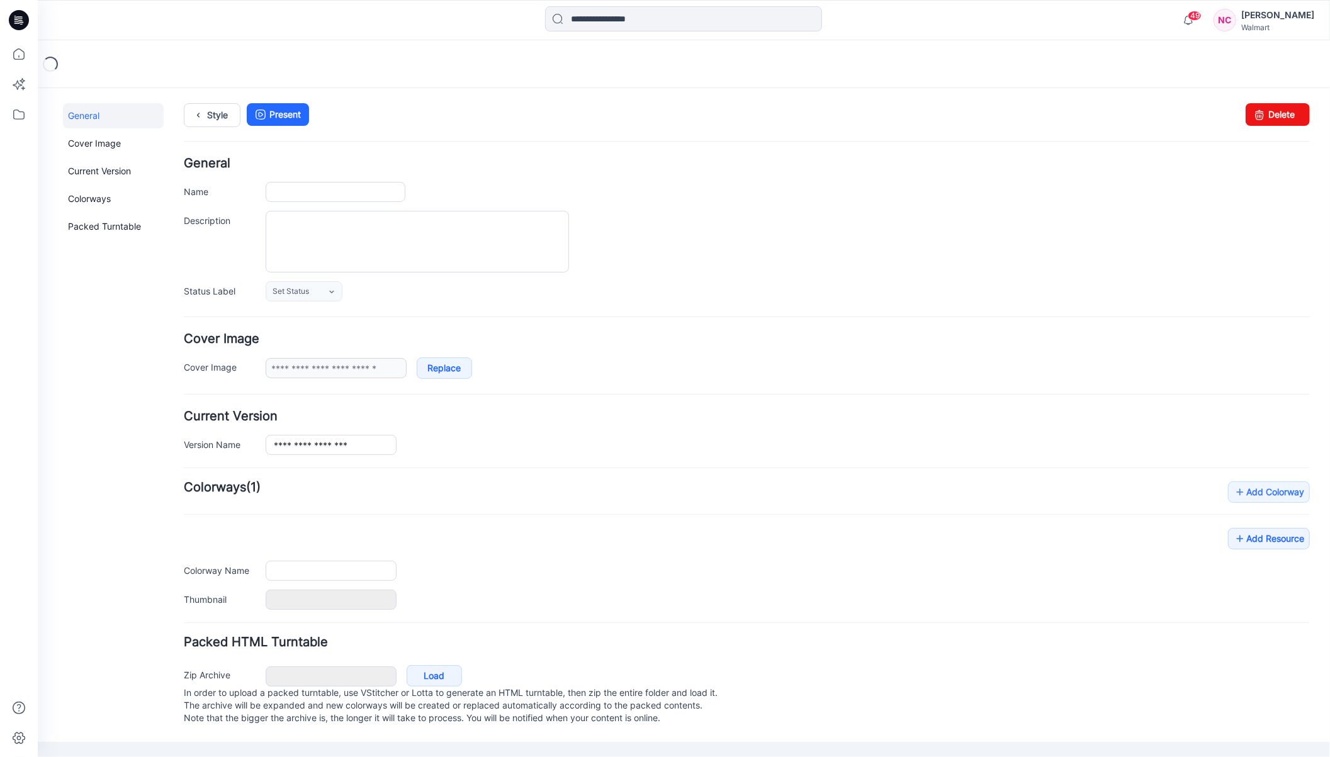
type input "**********"
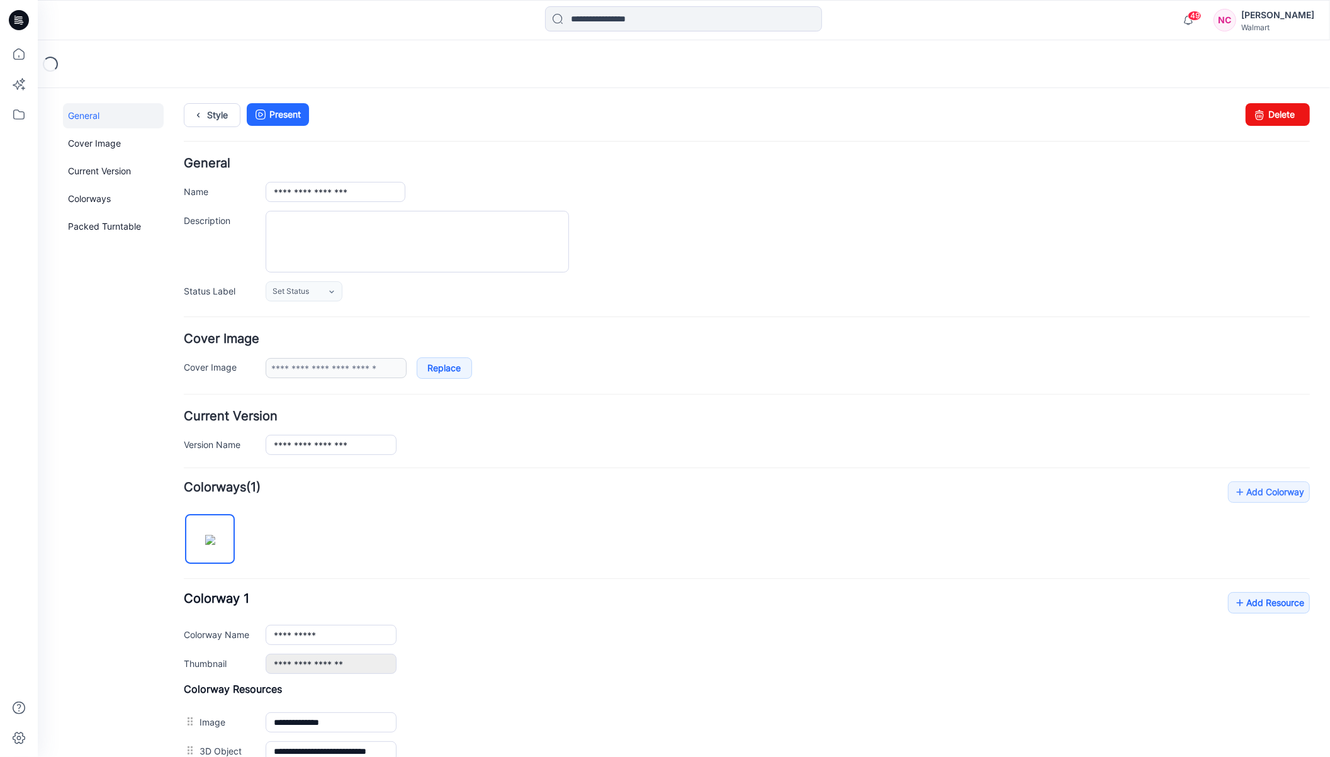
click at [1266, 127] on div "Style Present Changes Saved Delete" at bounding box center [746, 130] width 1126 height 54
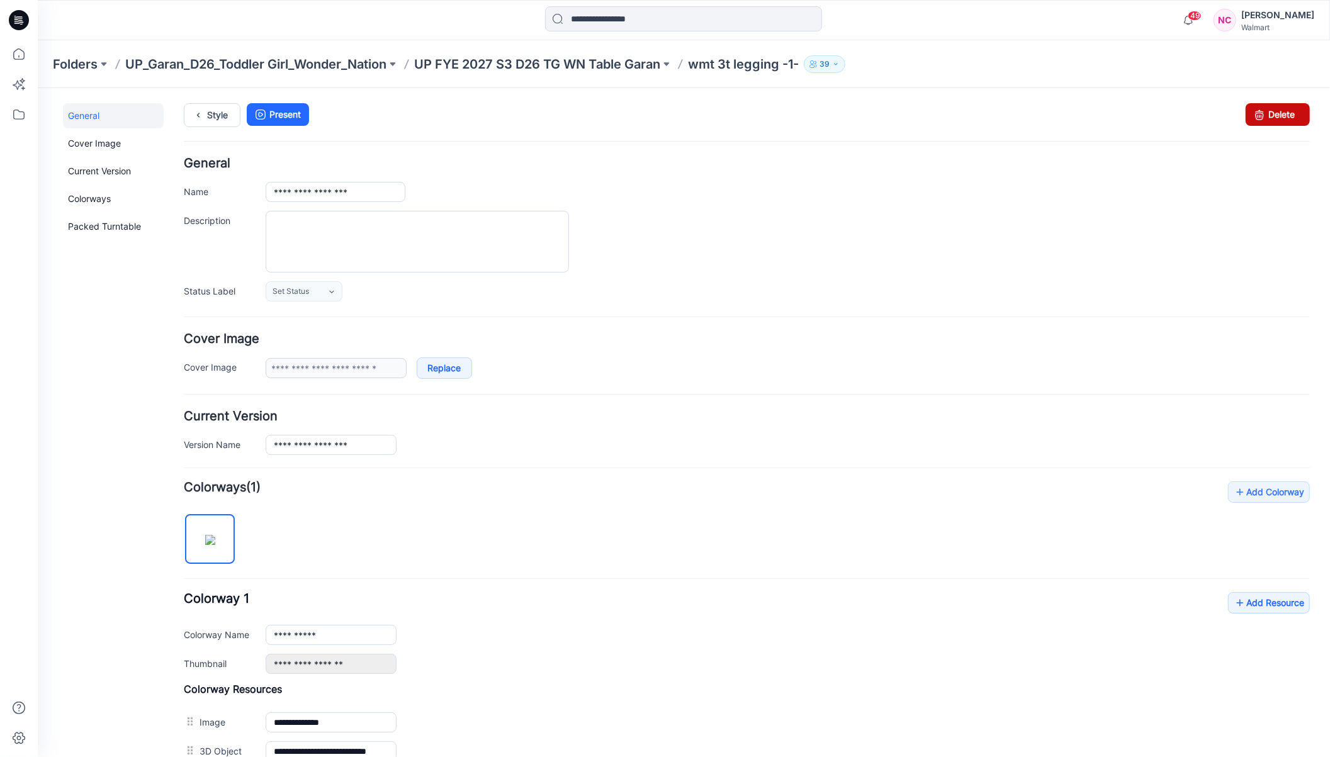
click at [1270, 120] on link "Delete" at bounding box center [1277, 114] width 64 height 23
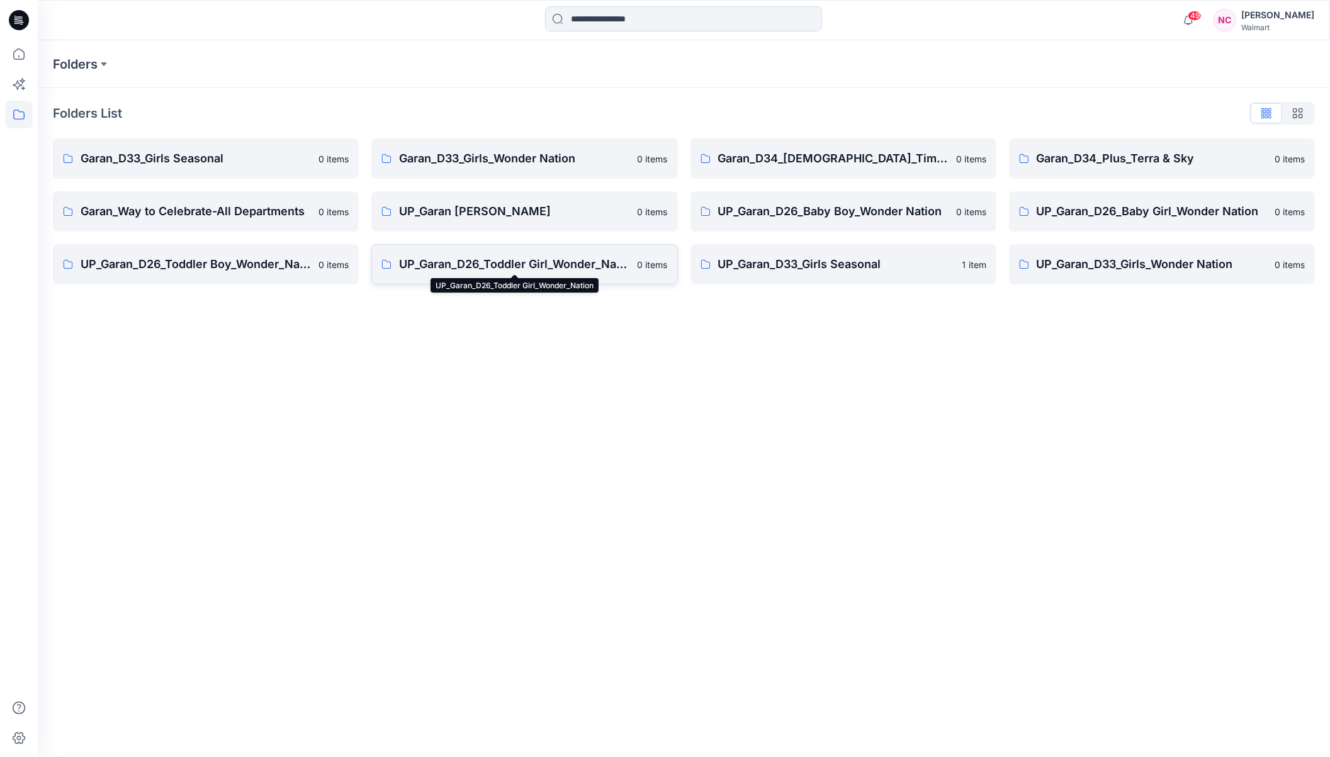
click at [519, 271] on p "UP_Garan_D26_Toddler Girl_Wonder_Nation" at bounding box center [514, 265] width 230 height 18
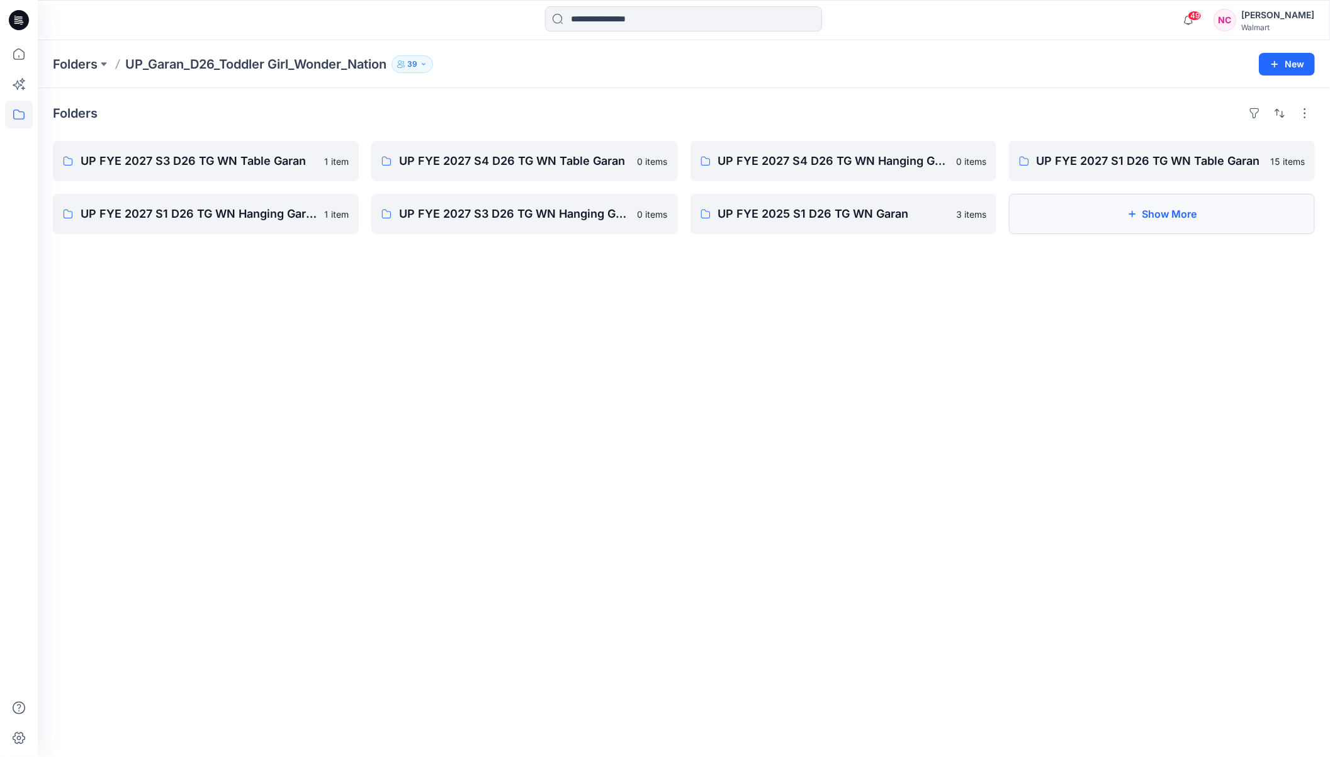
click at [1162, 227] on button "Show More" at bounding box center [1162, 214] width 306 height 40
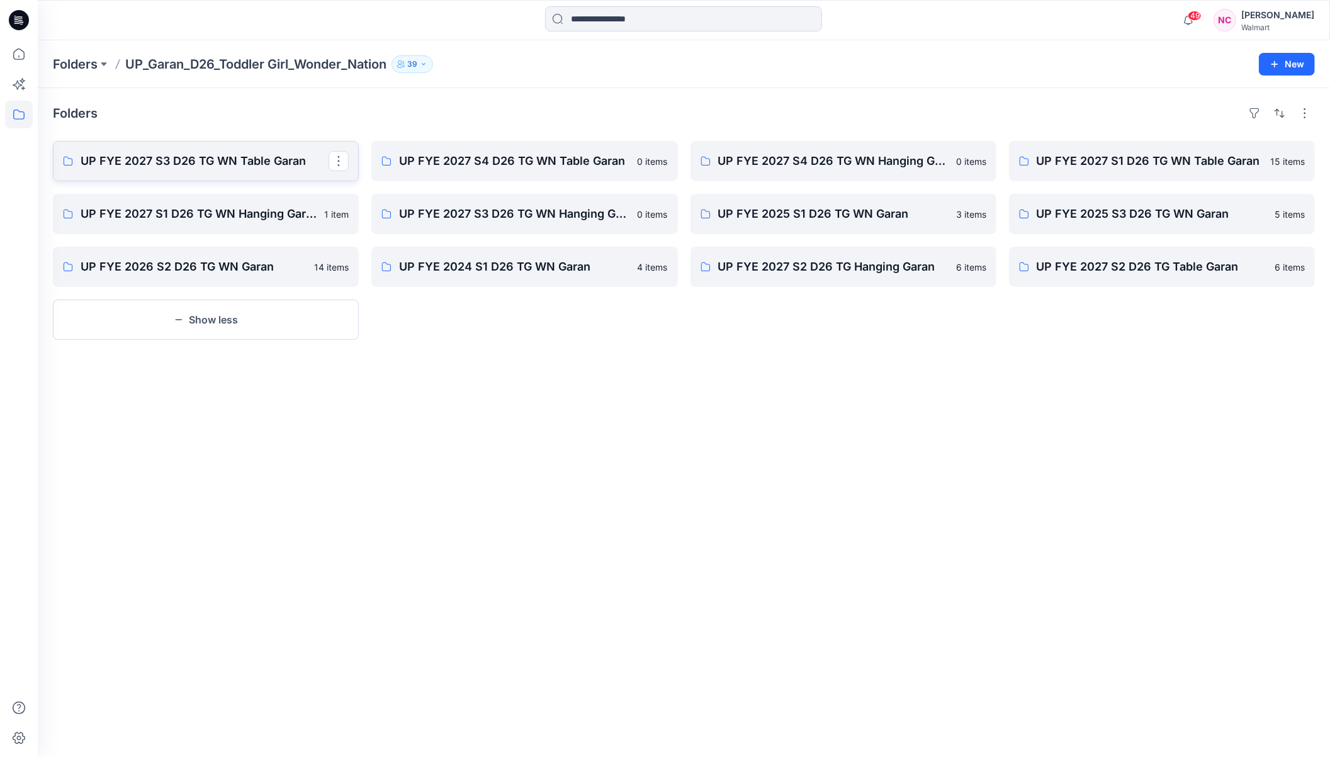
click at [234, 165] on p "UP FYE 2027 S3 D26 TG WN Table Garan" at bounding box center [205, 161] width 248 height 18
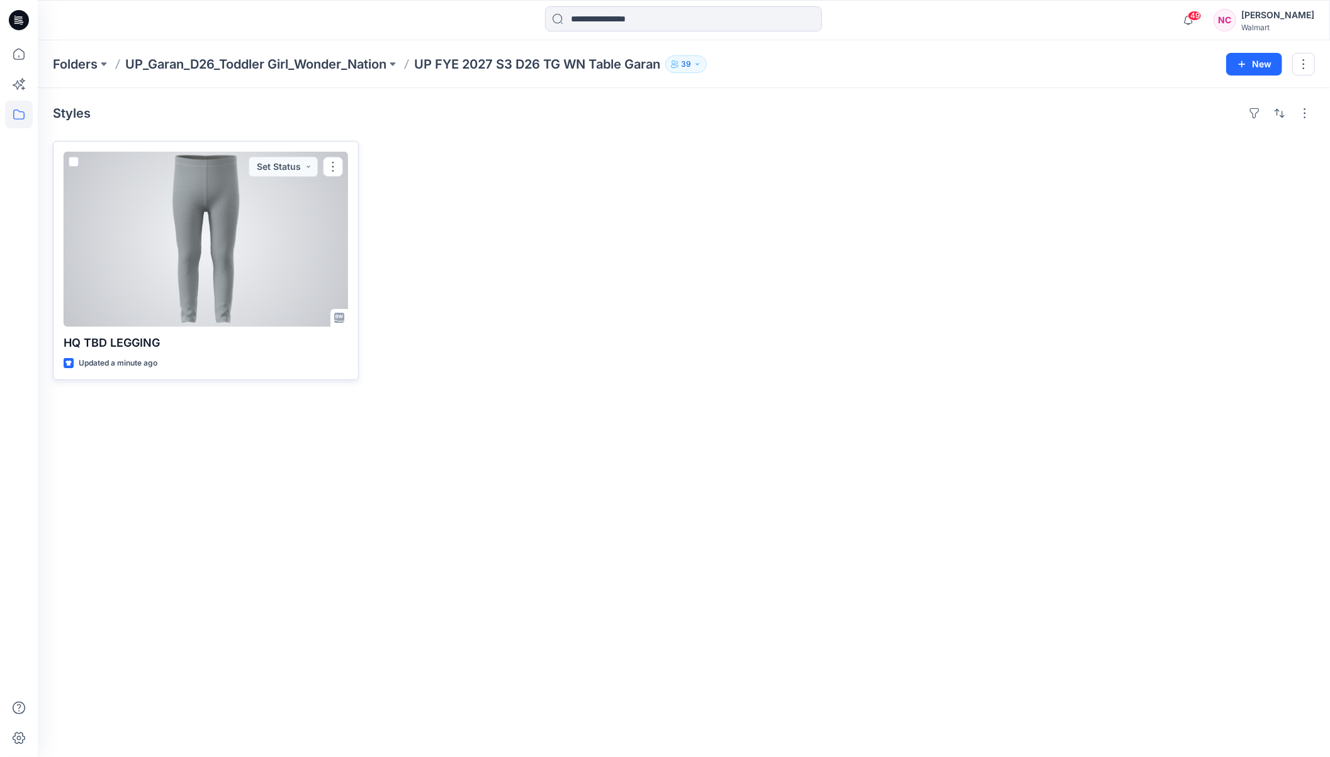
click at [289, 218] on div at bounding box center [206, 239] width 284 height 175
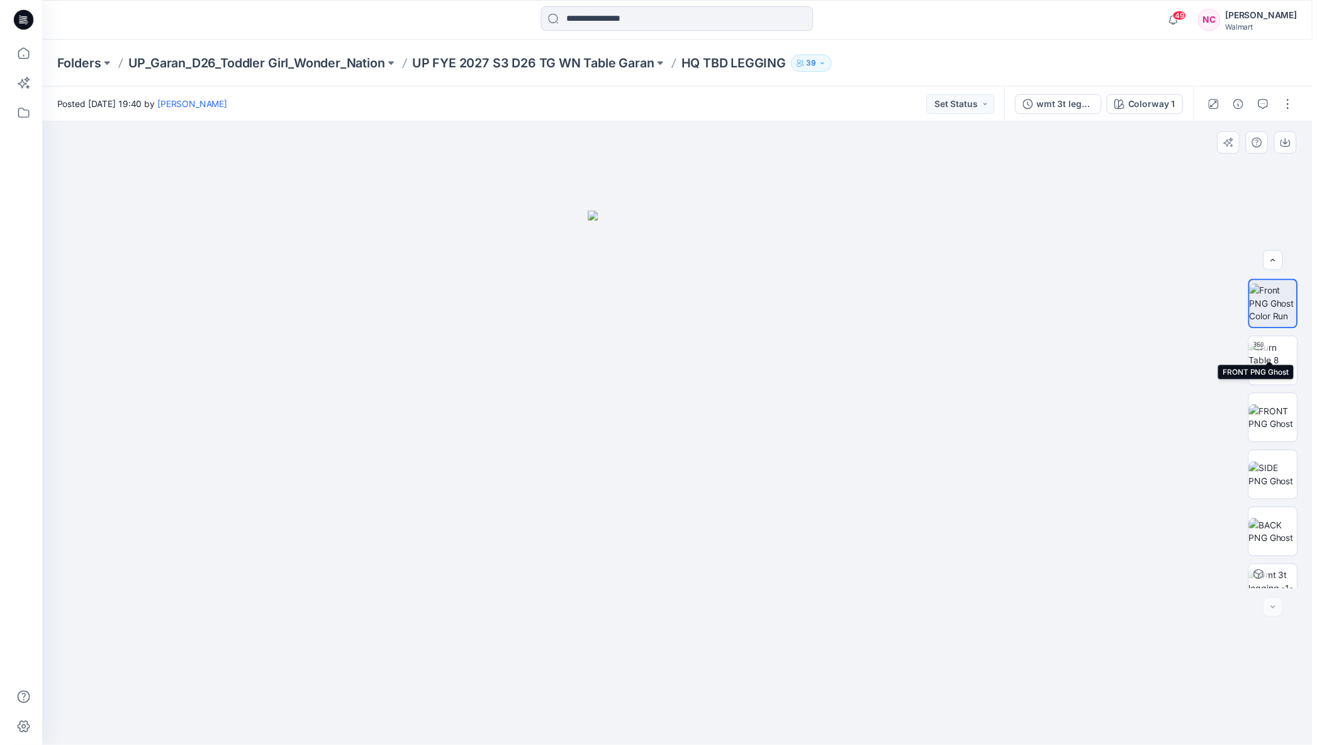
scroll to position [83, 0]
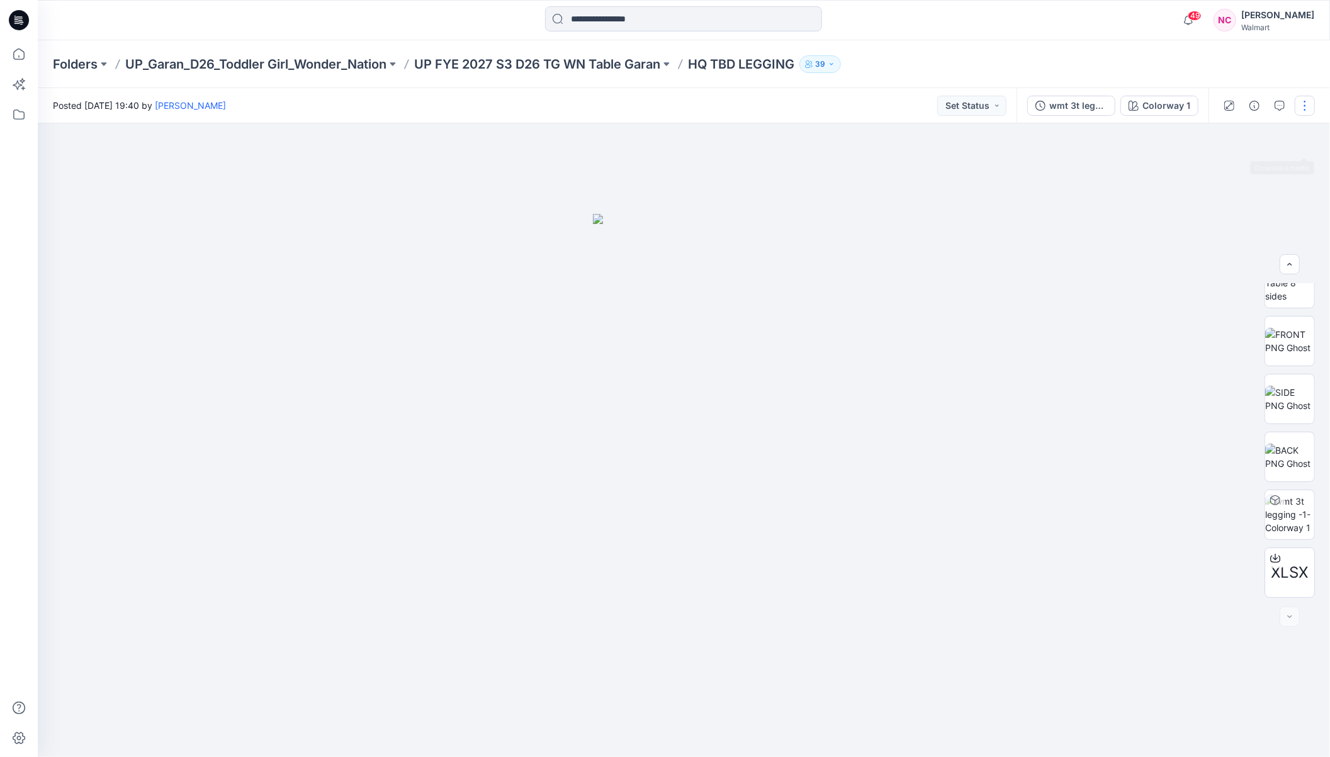
click at [1308, 96] on button "button" at bounding box center [1305, 106] width 20 height 20
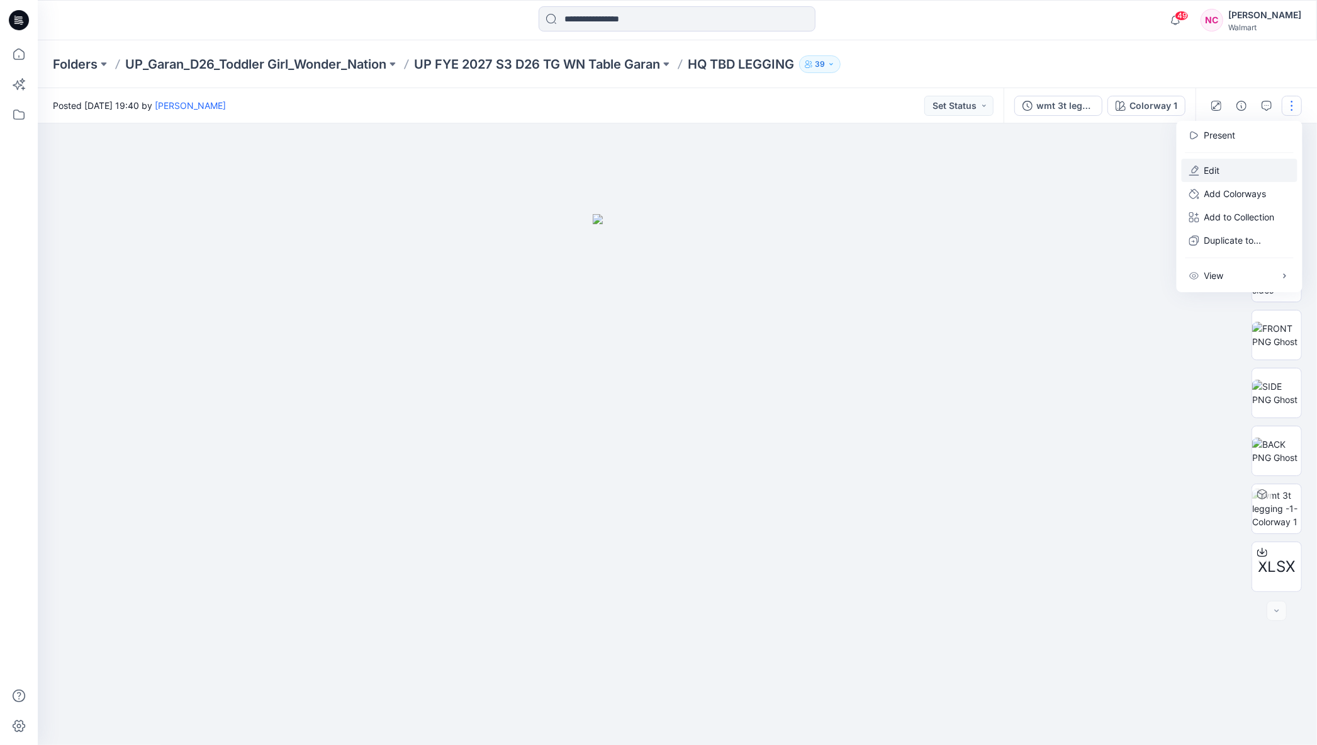
click at [1215, 168] on p "Edit" at bounding box center [1213, 170] width 16 height 13
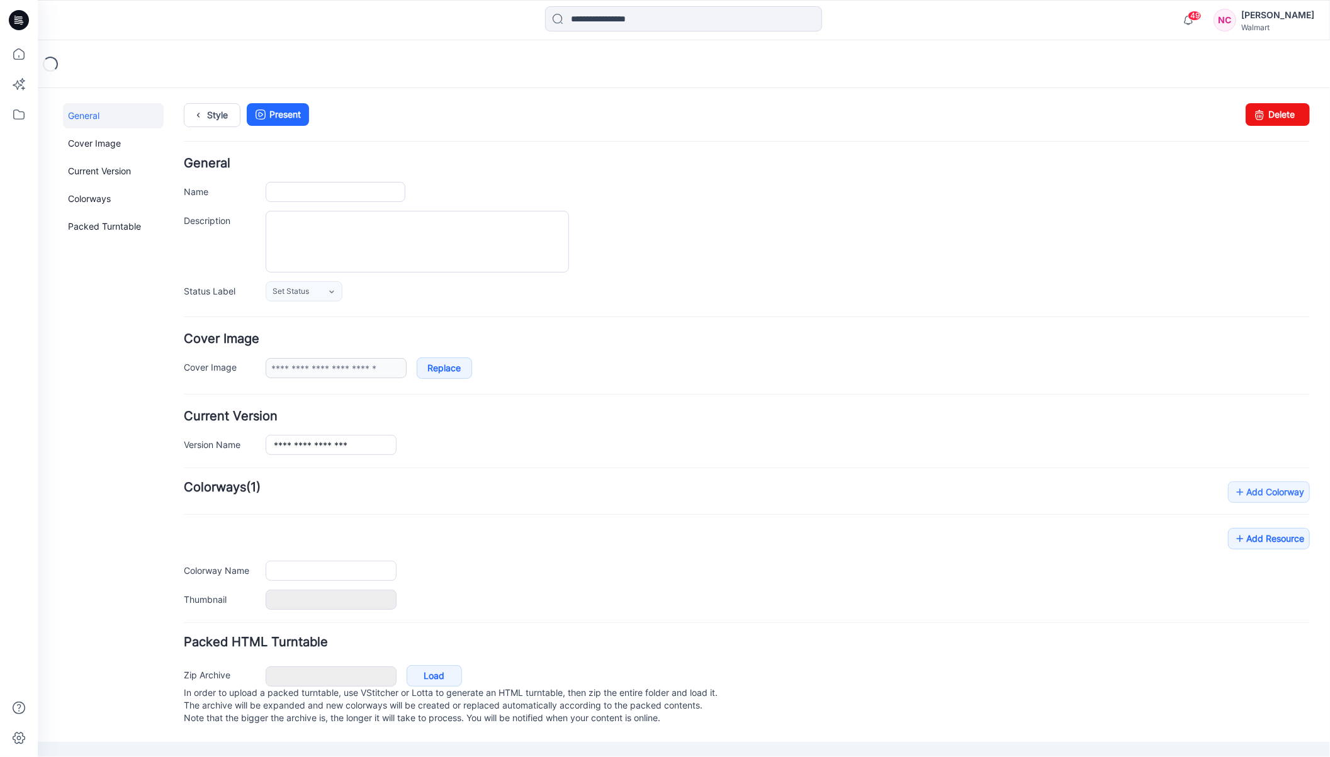
type input "**********"
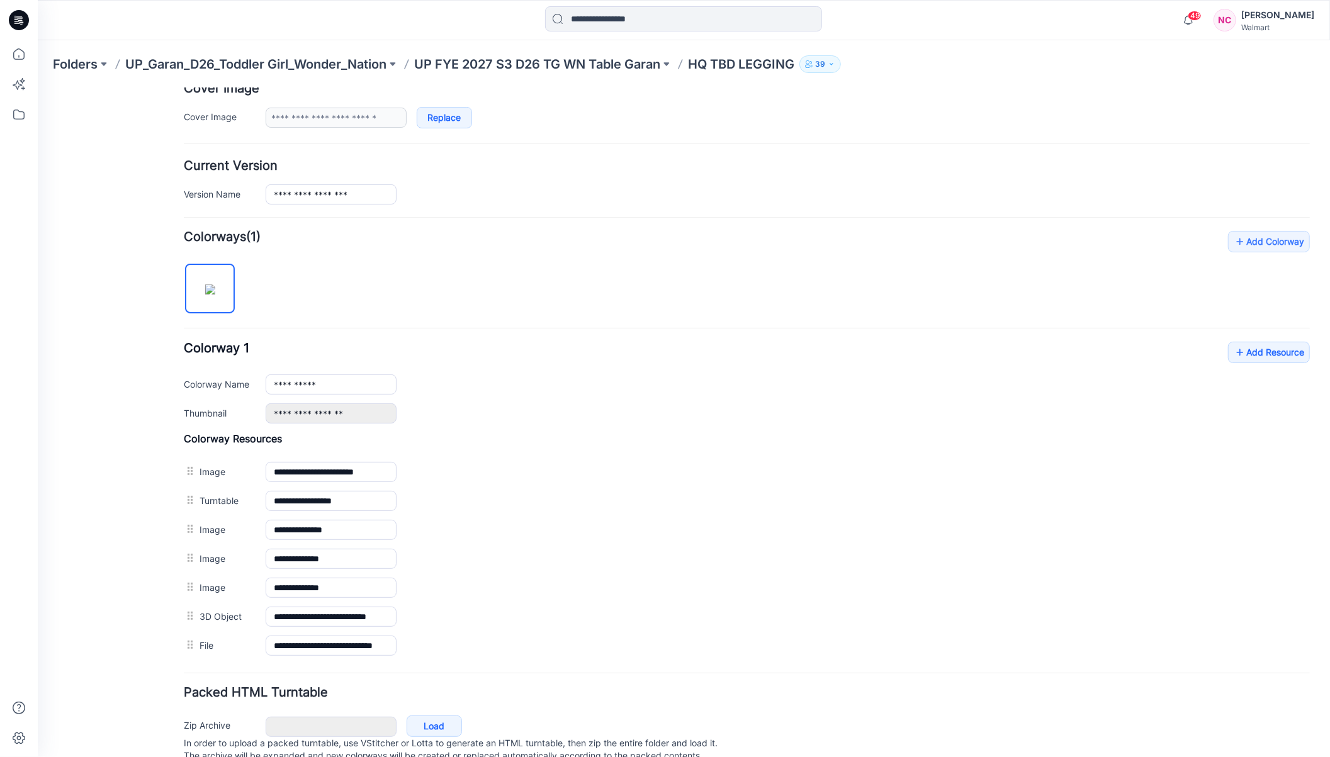
scroll to position [278, 0]
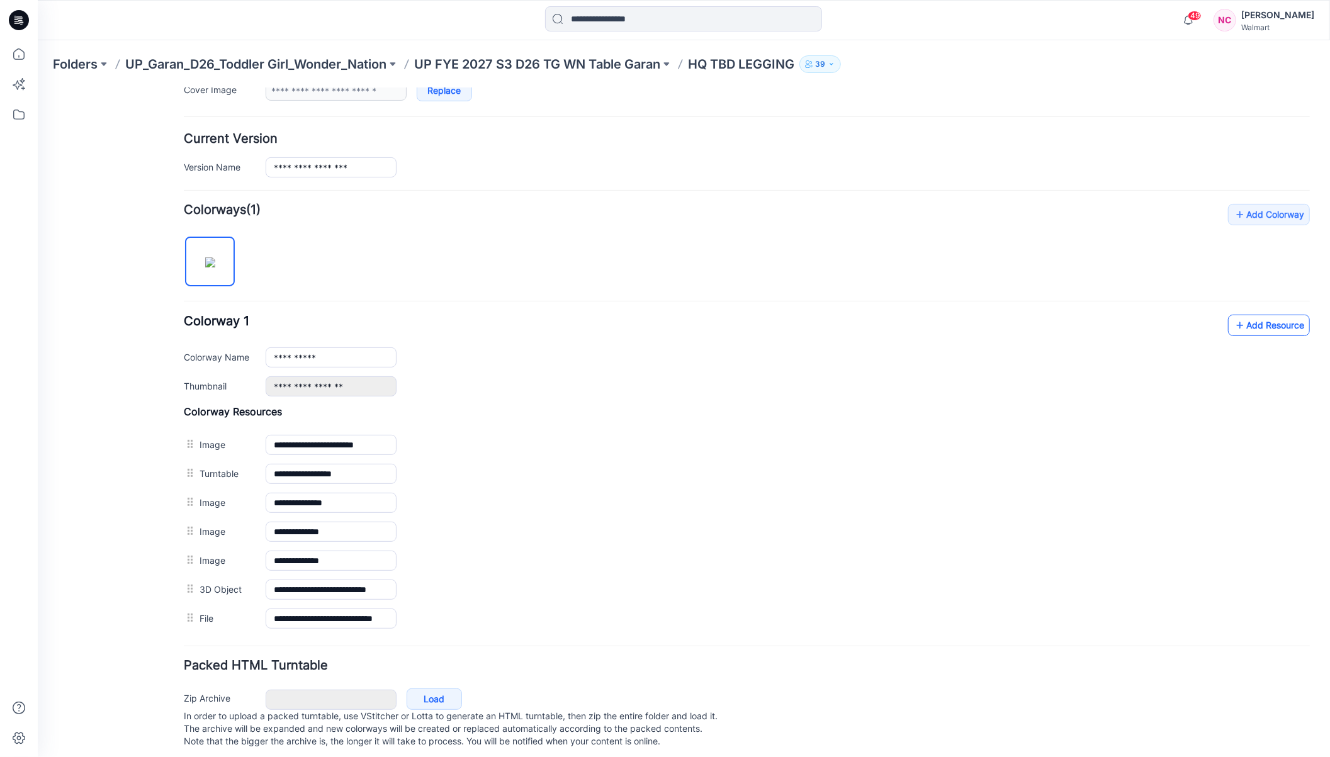
click at [1256, 320] on link "Add Resource" at bounding box center [1268, 324] width 82 height 21
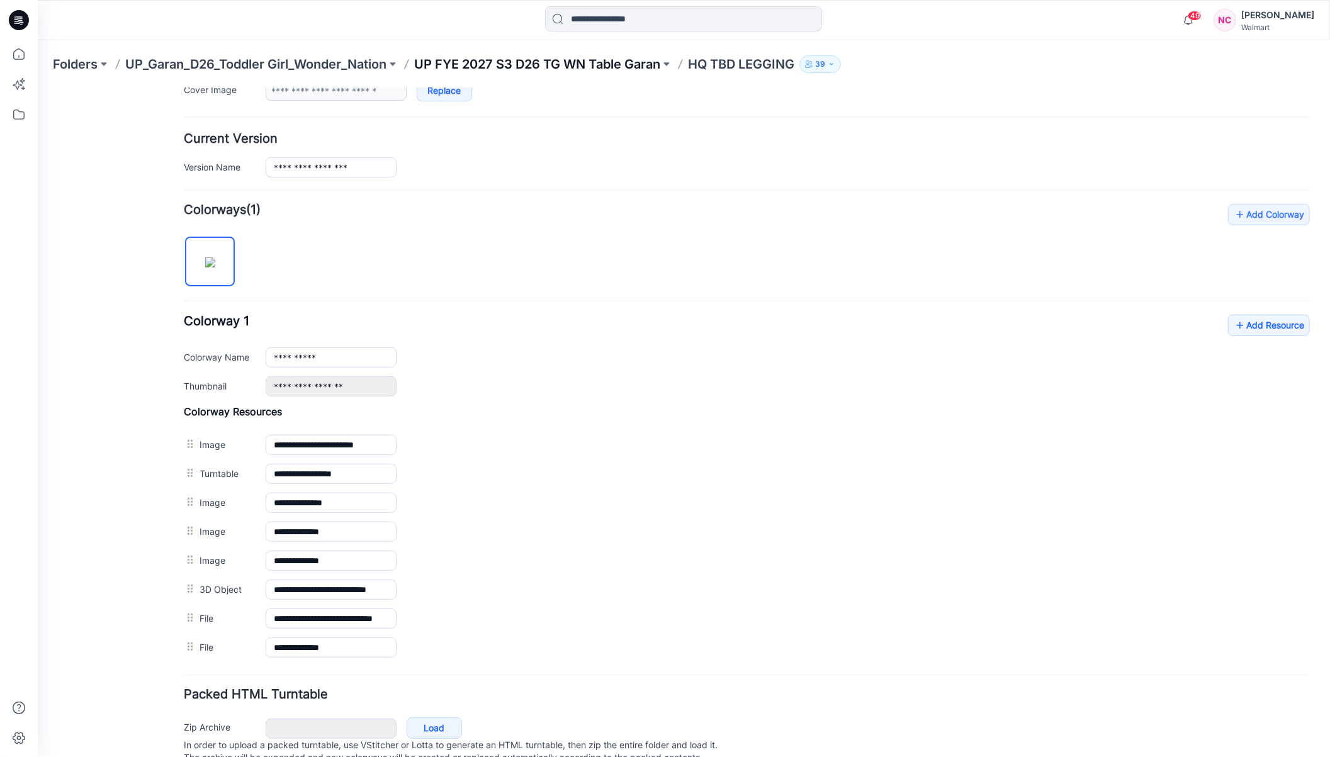
click at [627, 61] on p "UP FYE 2027 S3 D26 TG WN Table Garan" at bounding box center [537, 64] width 246 height 18
